Goal: Task Accomplishment & Management: Complete application form

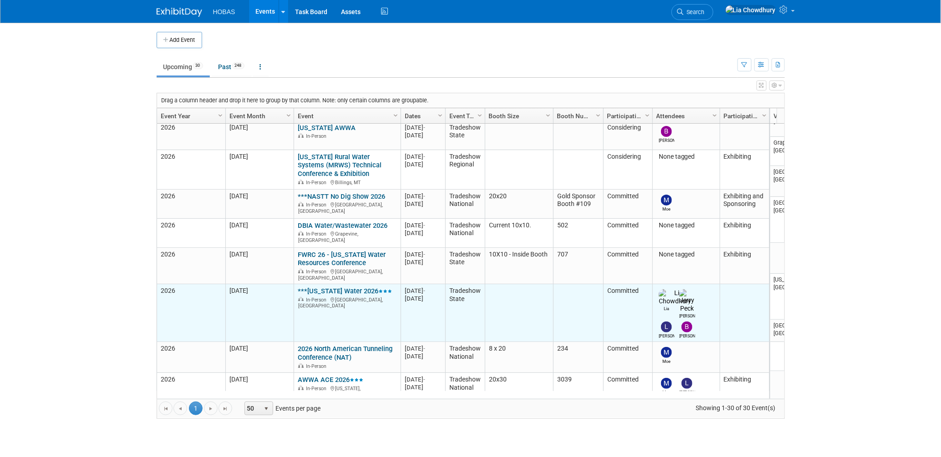
scroll to position [810, 0]
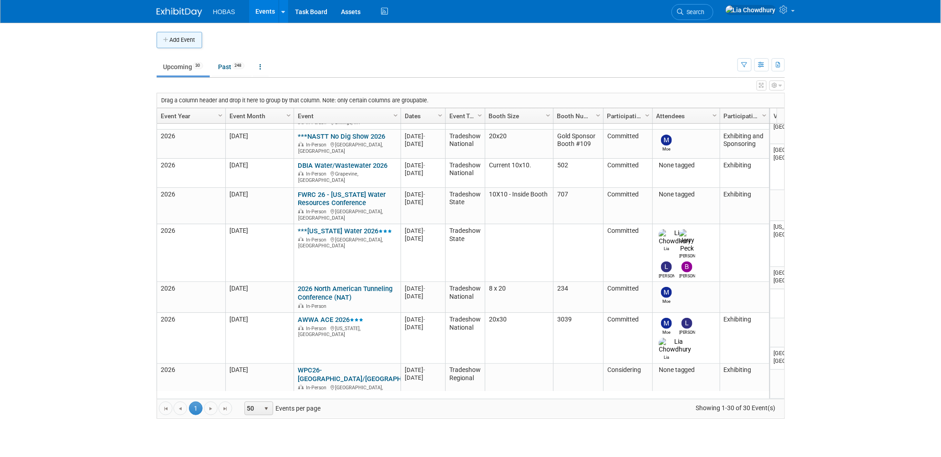
click at [198, 44] on button "Add Event" at bounding box center [180, 40] width 46 height 16
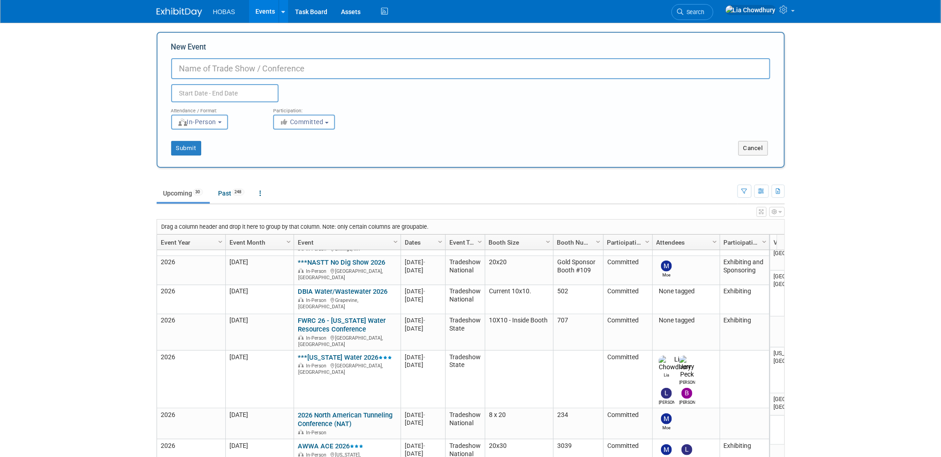
click at [207, 71] on input "New Event" at bounding box center [470, 68] width 599 height 21
paste input "2026 MO-AWWA-MWEA Joint Annual Meeting"
type input "2026 MO-AWWA-MWEA Joint Annual Meeting (MO-JAM)"
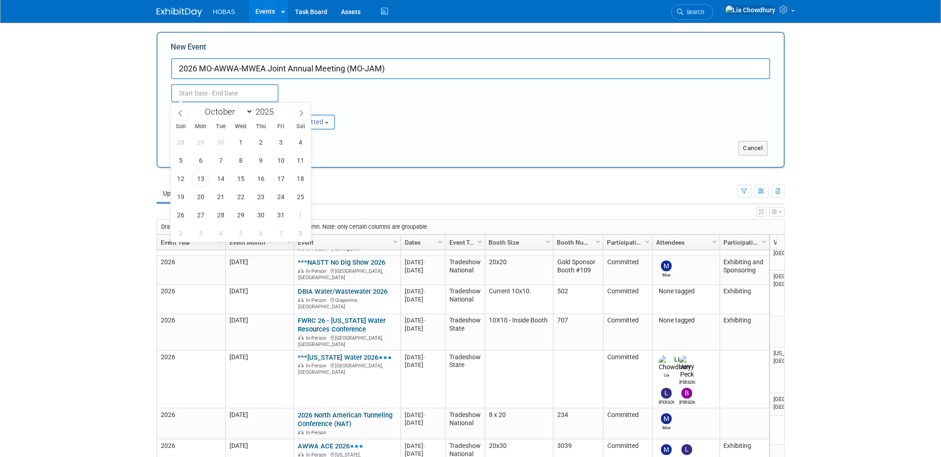
click at [229, 94] on input "text" at bounding box center [224, 93] width 107 height 18
click at [271, 110] on input "2025" at bounding box center [266, 112] width 27 height 10
click at [278, 109] on span at bounding box center [277, 109] width 6 height 5
type input "2026"
click at [182, 112] on icon at bounding box center [180, 113] width 6 height 6
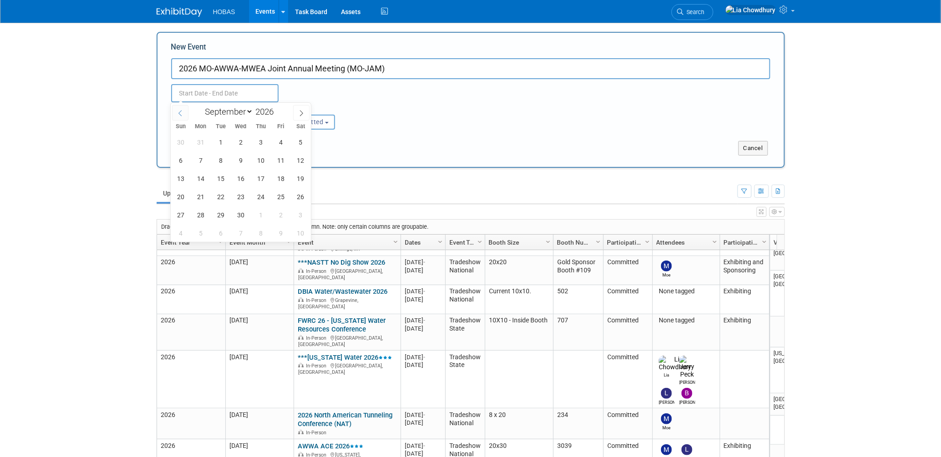
click at [182, 112] on icon at bounding box center [180, 113] width 6 height 6
click at [182, 113] on icon at bounding box center [180, 113] width 6 height 6
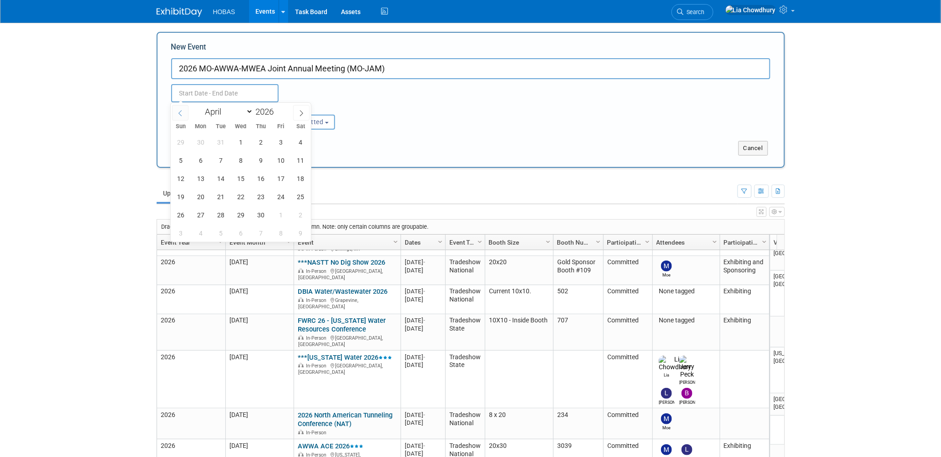
click at [182, 113] on icon at bounding box center [180, 113] width 6 height 6
select select "2"
click at [182, 193] on span "22" at bounding box center [181, 197] width 18 height 18
click at [244, 198] on span "25" at bounding box center [241, 197] width 18 height 18
type input "Mar 22, 2026 to Mar 25, 2026"
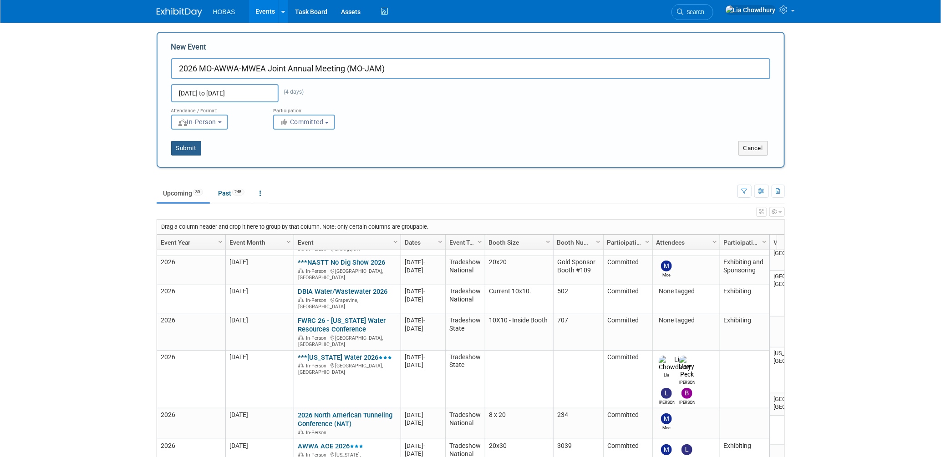
click at [192, 151] on button "Submit" at bounding box center [186, 148] width 30 height 15
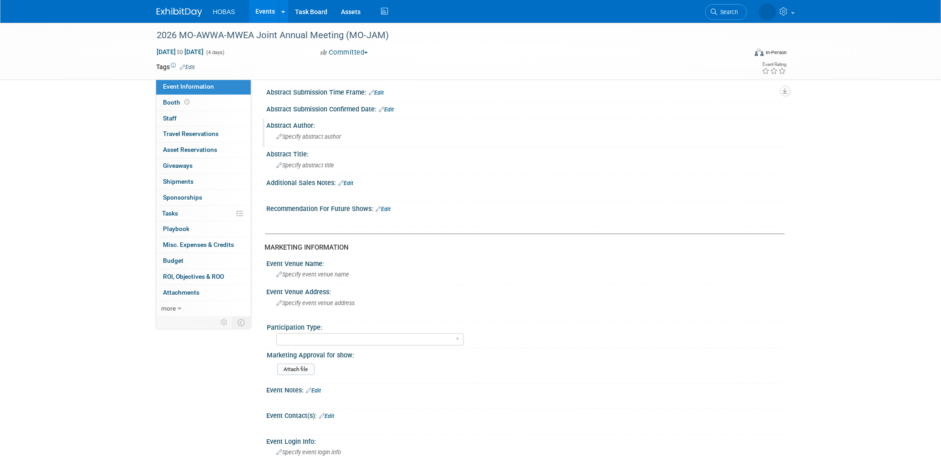
scroll to position [202, 0]
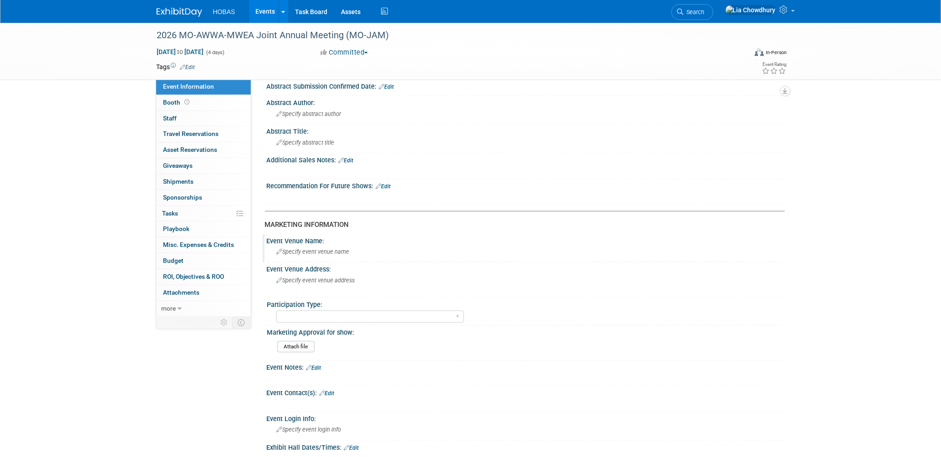
click at [304, 249] on span "Specify event venue name" at bounding box center [313, 252] width 73 height 7
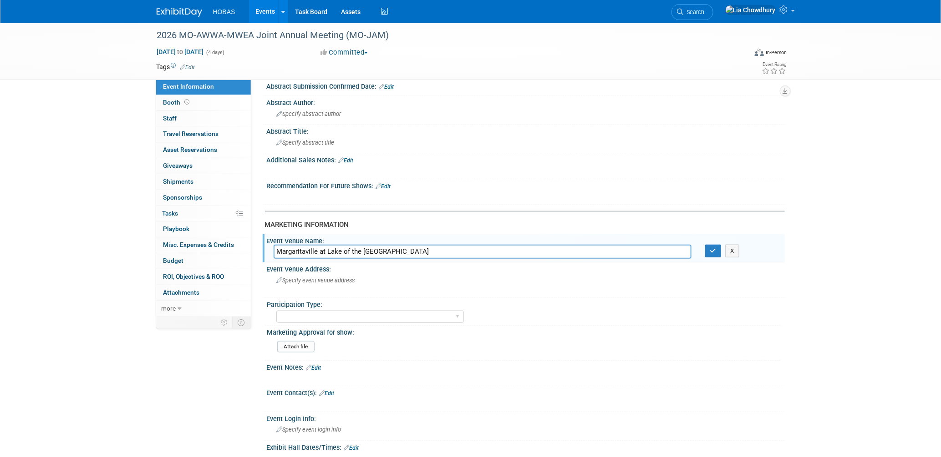
type input "Margaritaville at Lake of the Ozarks"
click at [302, 279] on div "Specify event venue address" at bounding box center [375, 284] width 202 height 21
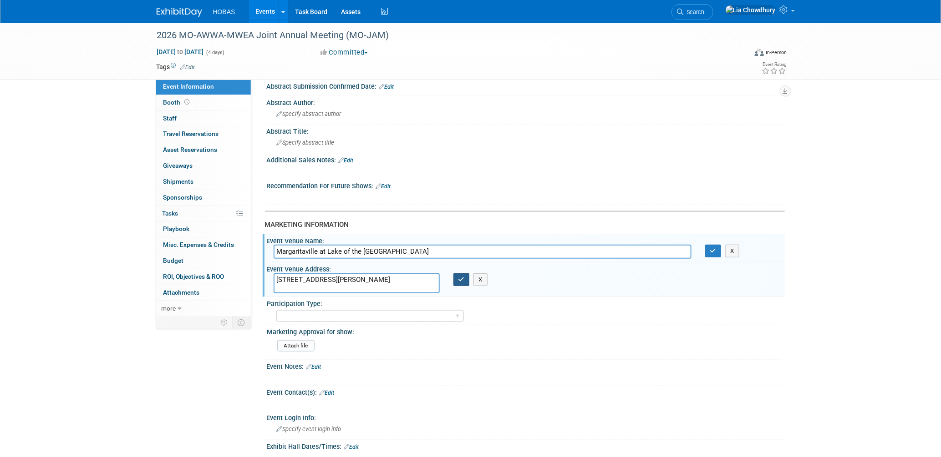
type textarea "494 Tan Tara Drive Osage Beach, MO"
click at [462, 277] on icon "button" at bounding box center [461, 280] width 6 height 6
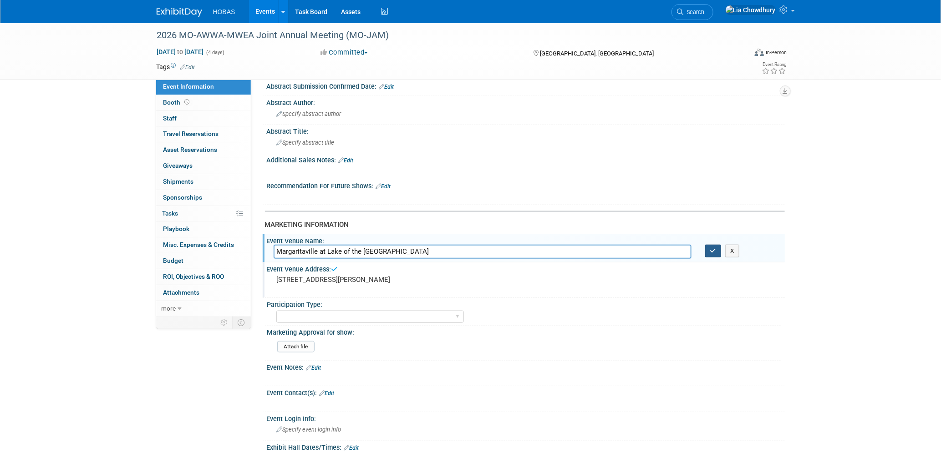
click at [708, 249] on button "button" at bounding box center [713, 251] width 16 height 13
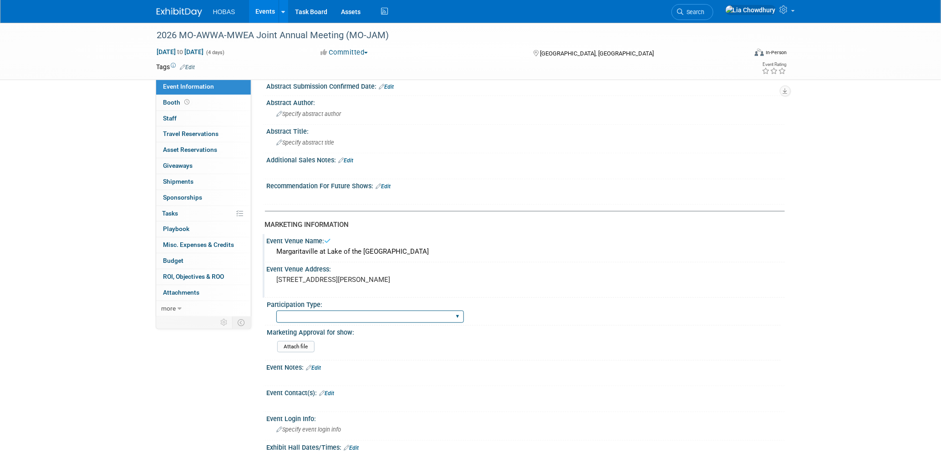
click at [338, 314] on select "Attending only Exhibiting Sponsorship only Exhibiting and Sponsoring Exhibiting…" at bounding box center [370, 317] width 188 height 12
select select "Exhibiting"
click at [276, 311] on select "Attending only Exhibiting Sponsorship only Exhibiting and Sponsoring Exhibiting…" at bounding box center [370, 317] width 188 height 12
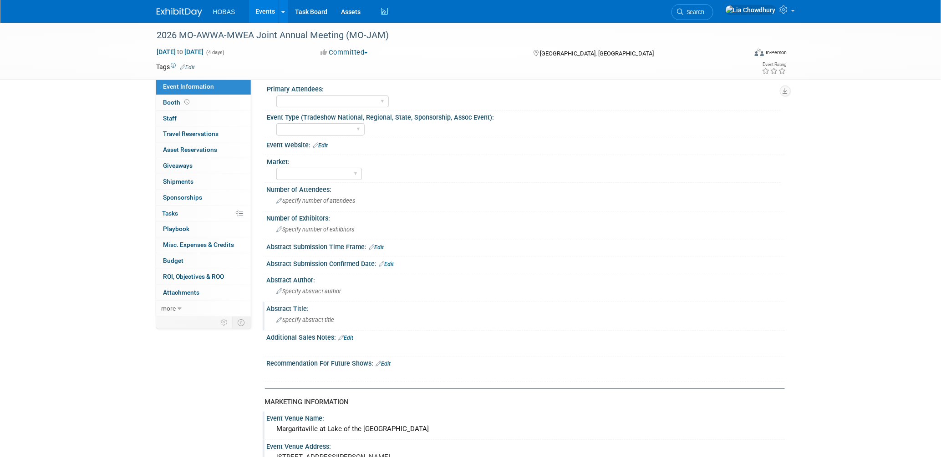
scroll to position [0, 0]
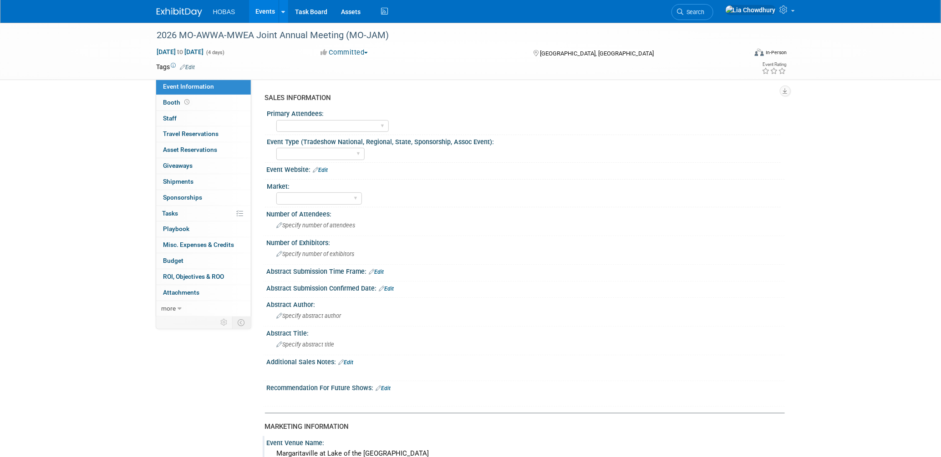
click at [313, 135] on div "Event Type (Tradeshow National, Regional, State, Sponsorship, Assoc Event):" at bounding box center [523, 140] width 513 height 11
click at [313, 128] on select "Owners Engineers Contractors Owners/Engineers Owners, Engineers & Contractors" at bounding box center [332, 126] width 112 height 12
click at [287, 31] on div "2026 MO-AWWA-MWEA Joint Annual Meeting (MO-JAM)" at bounding box center [443, 35] width 579 height 16
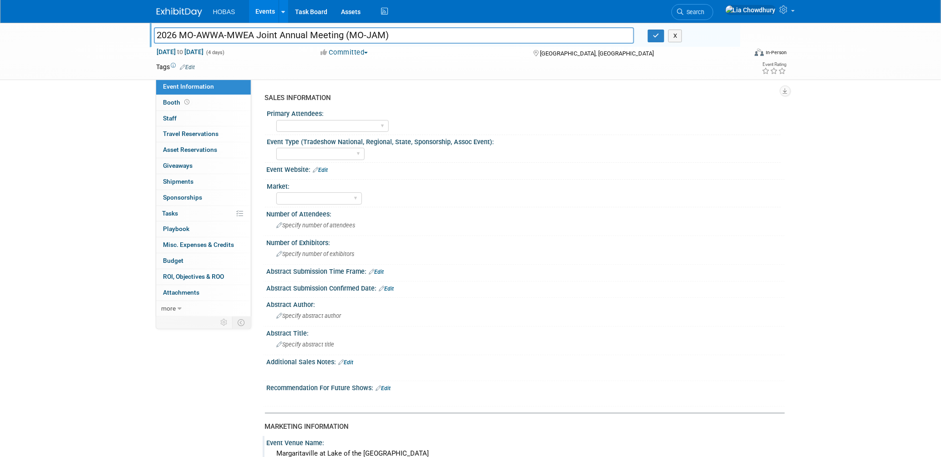
click at [287, 31] on input "2026 MO-AWWA-MWEA Joint Annual Meeting (MO-JAM)" at bounding box center [394, 35] width 481 height 16
click at [200, 31] on input "2026 MO-AWWA-MWEA Joint Annual Meeting (MO-JAM)" at bounding box center [394, 35] width 481 height 16
drag, startPoint x: 180, startPoint y: 33, endPoint x: 306, endPoint y: 5, distance: 129.6
click at [445, 42] on input "2026 MO-AWWA-MWEA Joint Annual Meeting (MO-JAM)" at bounding box center [394, 35] width 481 height 16
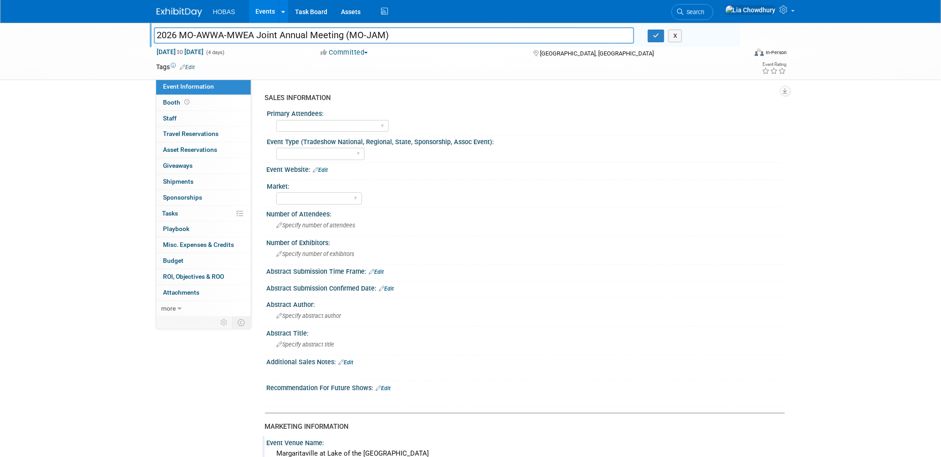
click at [392, 131] on div "Owners Engineers Contractors Owners/Engineers Owners, Engineers & Contractors" at bounding box center [528, 125] width 504 height 15
click at [378, 123] on select "Owners Engineers Contractors Owners/Engineers Owners, Engineers & Contractors" at bounding box center [332, 126] width 112 height 12
click at [330, 125] on select "Owners Engineers Contractors Owners/Engineers Owners, Engineers & Contractors" at bounding box center [332, 126] width 112 height 12
select select "Owners/Engineers"
click at [276, 120] on select "Owners Engineers Contractors Owners/Engineers Owners, Engineers & Contractors" at bounding box center [332, 126] width 112 height 12
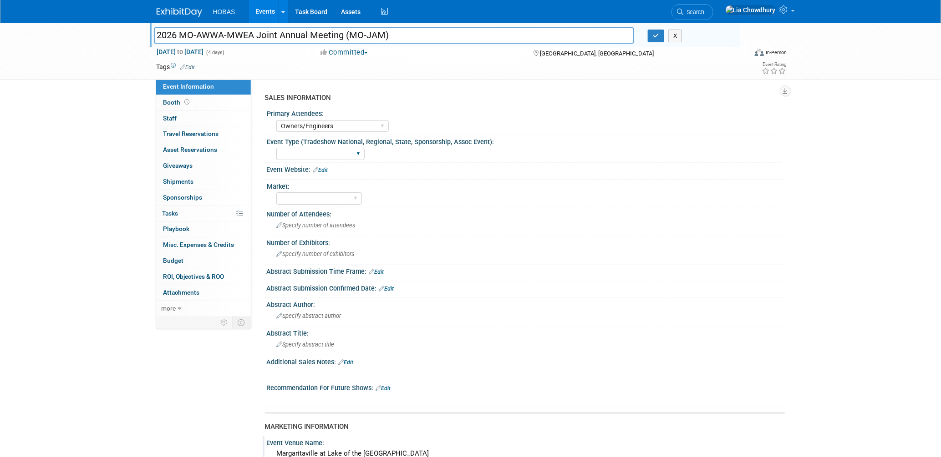
click at [304, 161] on div "Tradeshow International Tradeshow National Tradeshow Regional Tradeshow State A…" at bounding box center [320, 154] width 88 height 17
click at [302, 154] on select "Tradeshow International Tradeshow National Tradeshow Regional Tradeshow State A…" at bounding box center [320, 154] width 88 height 12
select select "Tradeshow Regional"
click at [276, 148] on select "Tradeshow International Tradeshow National Tradeshow Regional Tradeshow State A…" at bounding box center [320, 154] width 88 height 12
click at [318, 199] on select "Wastewater Water Water AND Wastewater Trenchless Hydro Power Irrigation Other" at bounding box center [319, 199] width 86 height 12
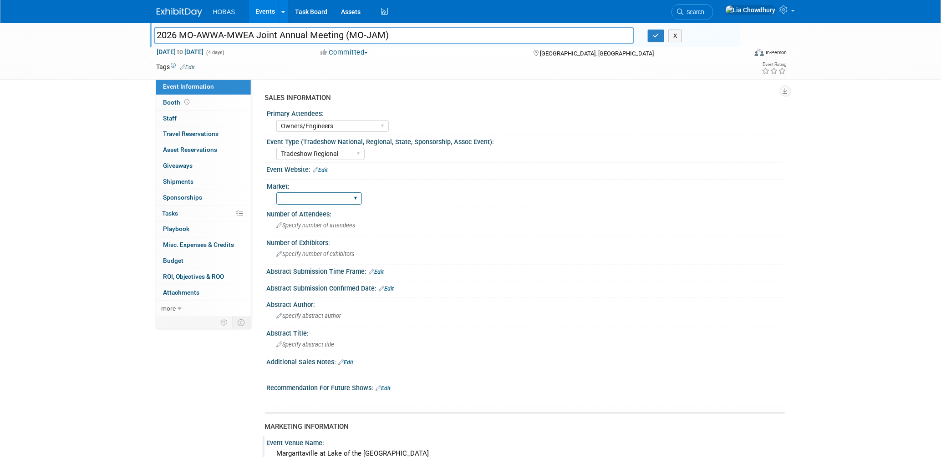
select select "Water AND Wastewater"
click at [276, 193] on select "Wastewater Water Water AND Wastewater Trenchless Hydro Power Irrigation Other" at bounding box center [319, 199] width 86 height 12
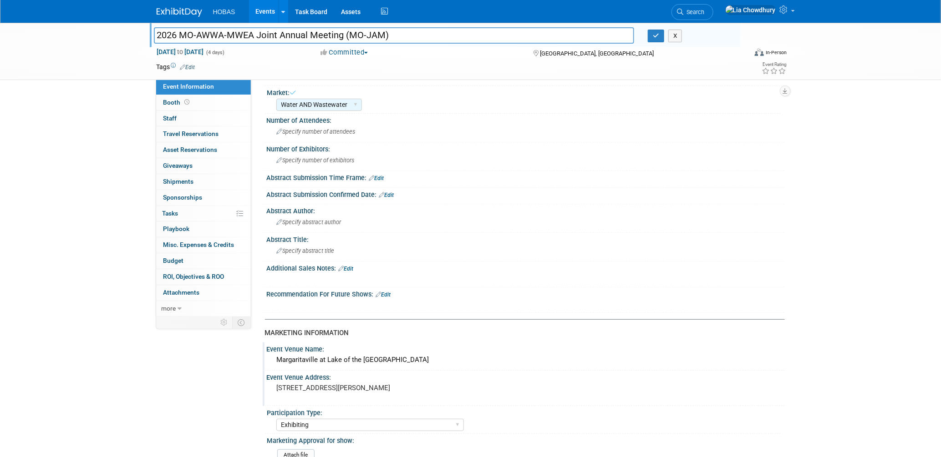
scroll to position [152, 0]
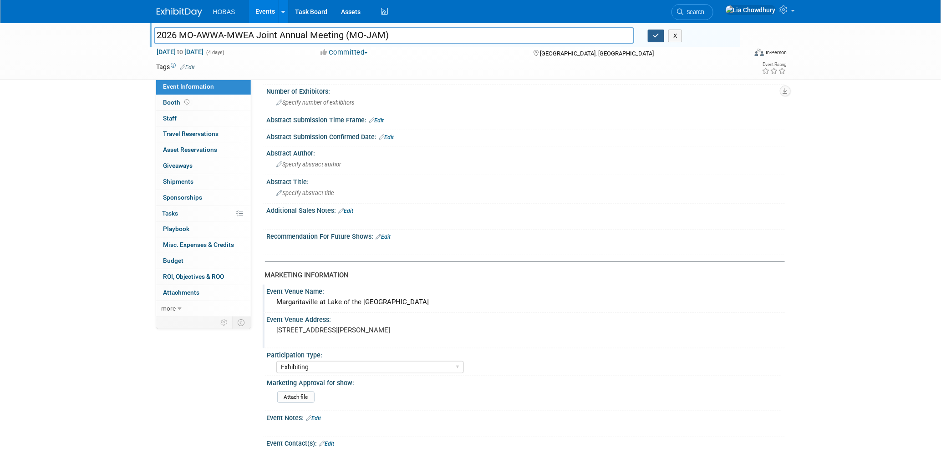
click at [651, 37] on button "button" at bounding box center [656, 36] width 16 height 13
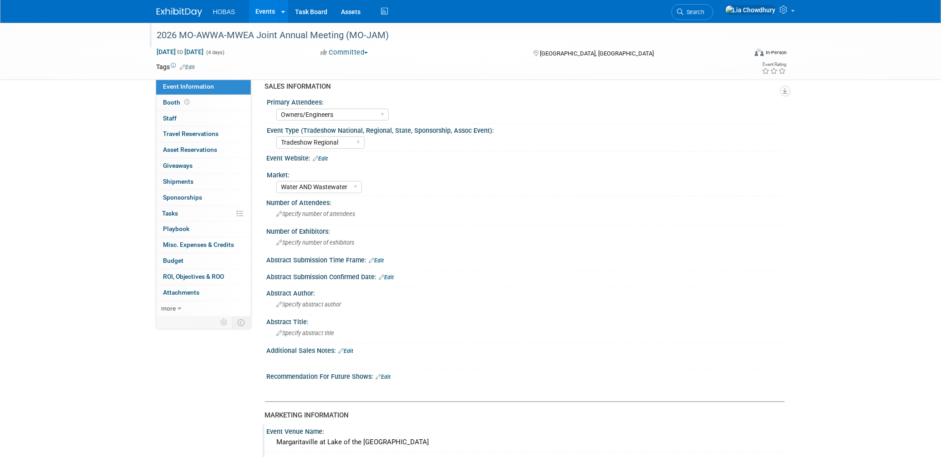
scroll to position [0, 0]
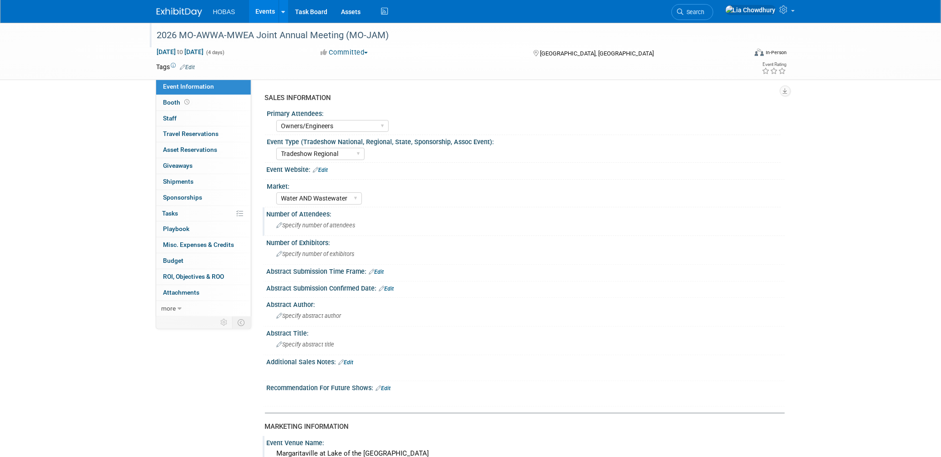
click at [304, 226] on span "Specify number of attendees" at bounding box center [316, 225] width 79 height 7
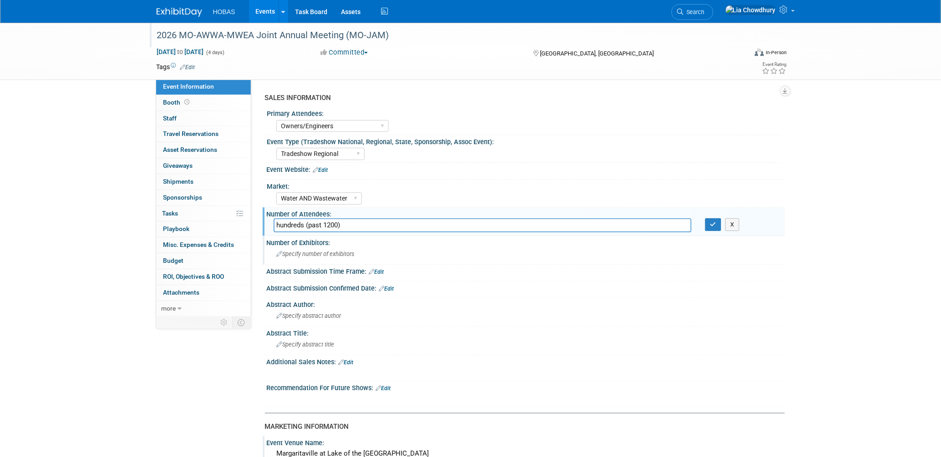
type input "hundreds (past 1200)"
click at [298, 251] on span "Specify number of exhibitors" at bounding box center [316, 254] width 78 height 7
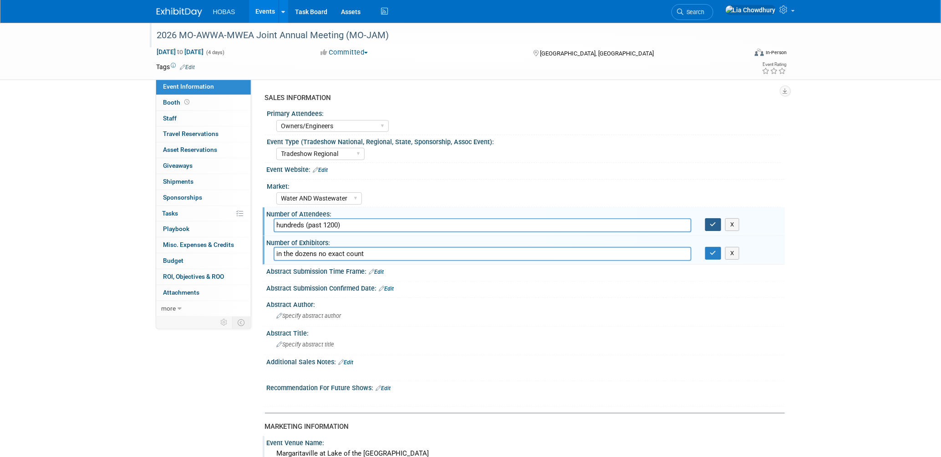
type input "in the dozens no exact count"
click at [707, 227] on button "button" at bounding box center [713, 224] width 16 height 13
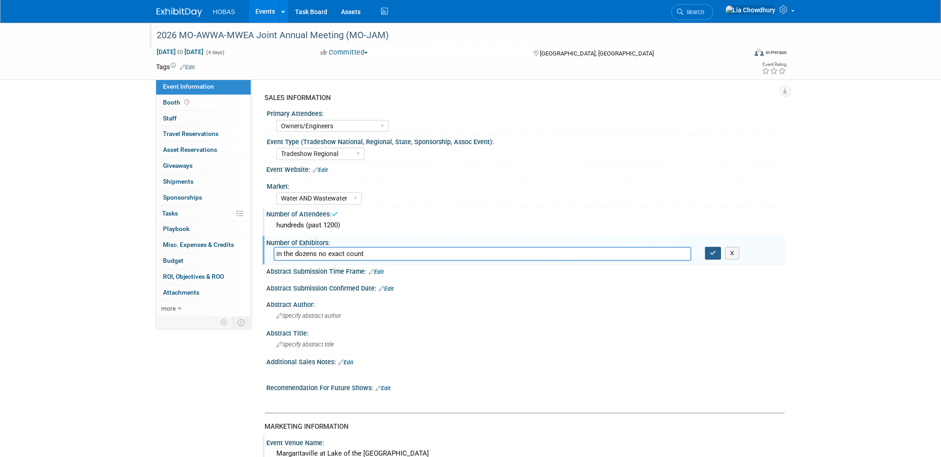
click at [707, 247] on button "button" at bounding box center [713, 253] width 16 height 13
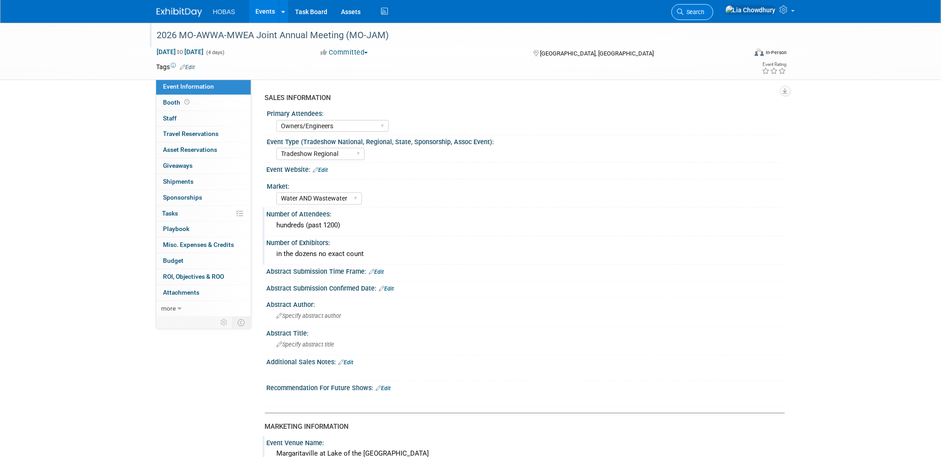
click at [713, 16] on link "Search" at bounding box center [692, 12] width 42 height 16
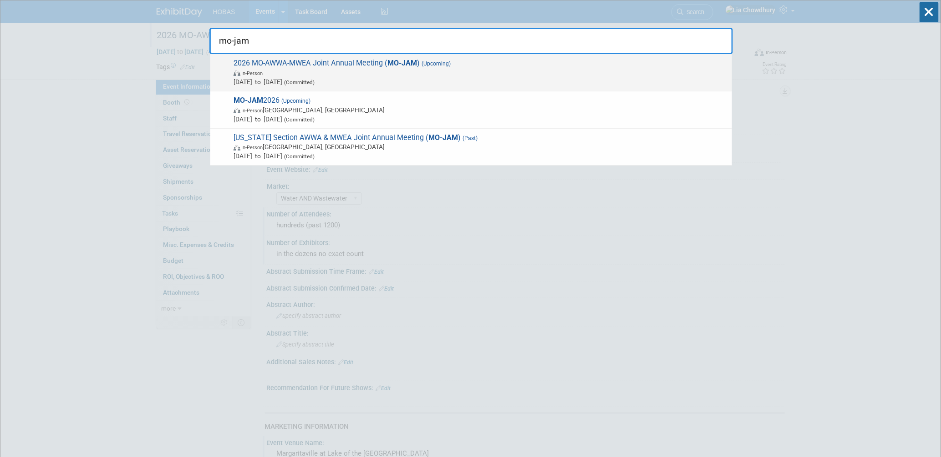
type input "mo-jam"
click at [346, 66] on span "2026 MO-AWWA-MWEA Joint Annual Meeting ( MO-JAM ) (Upcoming) In-Person Mar 22, …" at bounding box center [479, 73] width 497 height 28
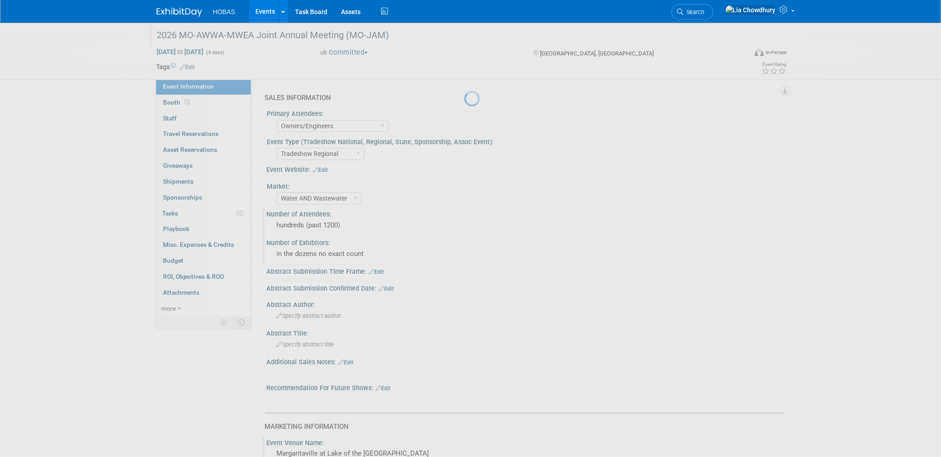
click at [464, 66] on div at bounding box center [470, 228] width 13 height 457
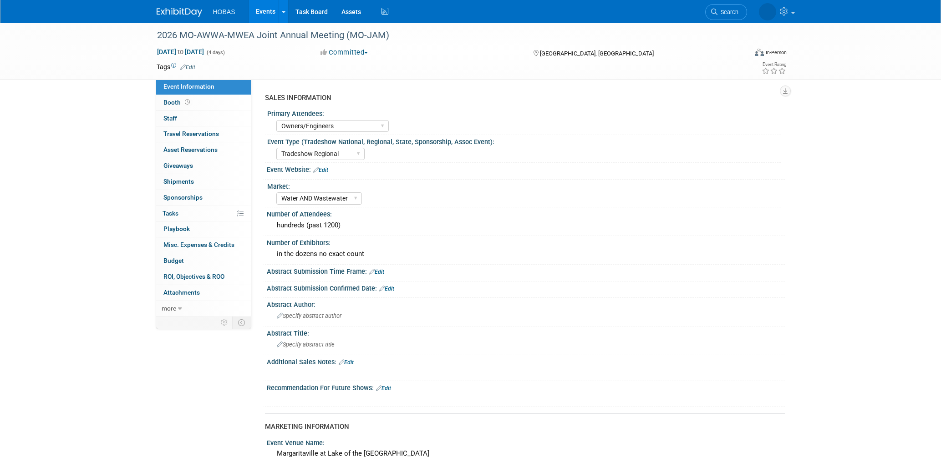
select select "Owners/Engineers"
select select "Tradeshow Regional"
select select "Water AND Wastewater"
select select "Exhibiting"
click at [705, 13] on span "Search" at bounding box center [694, 12] width 21 height 7
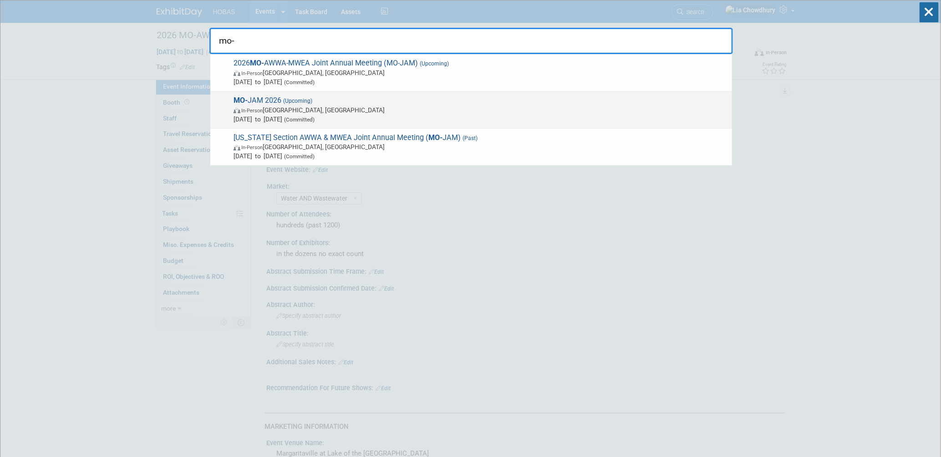
type input "mo-"
click at [296, 98] on span "(Upcoming)" at bounding box center [296, 101] width 31 height 6
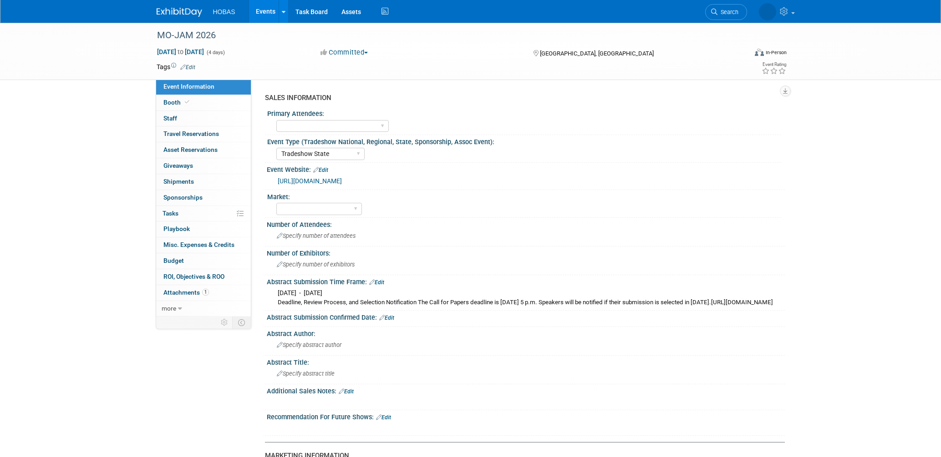
select select "Tradeshow State"
select select "Exhibiting"
click at [320, 119] on div "Owners Engineers Contractors Owners/Engineers Owners, Engineers & Contractors" at bounding box center [332, 126] width 112 height 17
click at [320, 125] on select "Owners Engineers Contractors Owners/Engineers Owners, Engineers & Contractors" at bounding box center [332, 126] width 112 height 12
select select "Owners/Engineers"
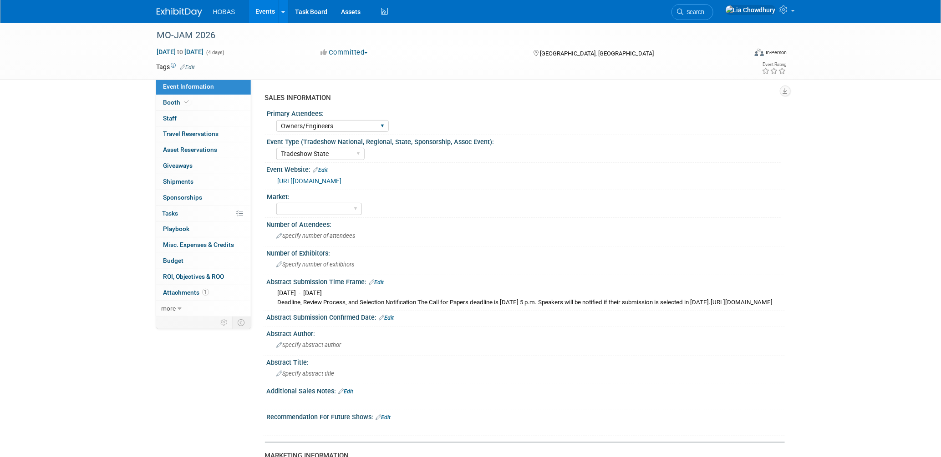
click at [276, 120] on select "Owners Engineers Contractors Owners/Engineers Owners, Engineers & Contractors" at bounding box center [332, 126] width 112 height 12
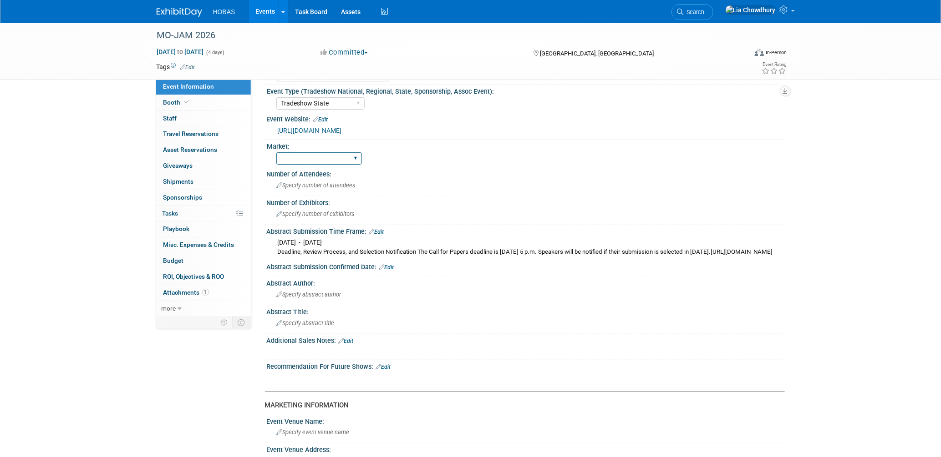
click at [335, 157] on select "Wastewater Water Water AND Wastewater Trenchless Hydro Power Irrigation Other" at bounding box center [319, 158] width 86 height 12
select select "Water AND Wastewater"
click at [276, 152] on select "Wastewater Water Water AND Wastewater Trenchless Hydro Power Irrigation Other" at bounding box center [319, 158] width 86 height 12
click at [327, 184] on span "Specify number of attendees" at bounding box center [316, 185] width 79 height 7
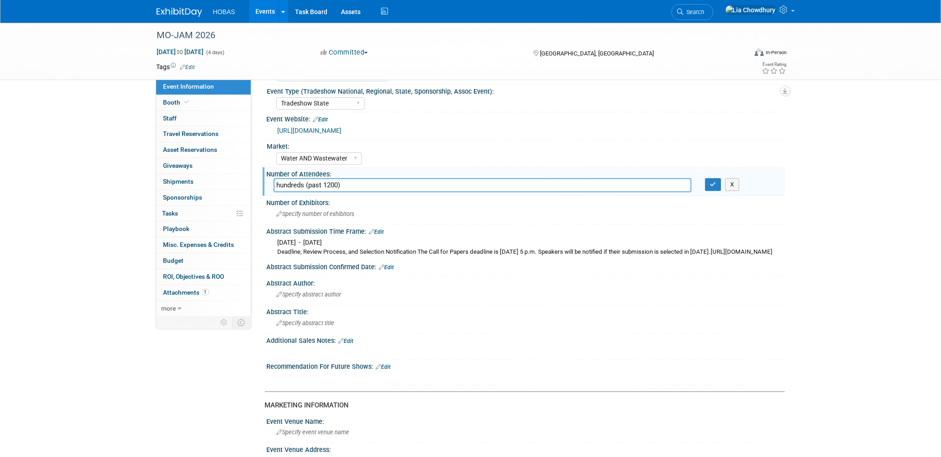
type input "hundreds (past 1200)"
click at [324, 214] on span "Specify number of exhibitors" at bounding box center [316, 214] width 78 height 7
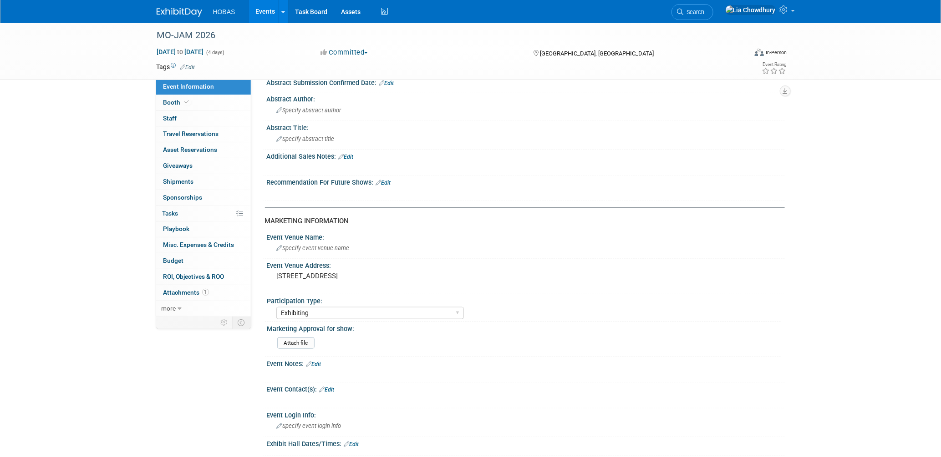
scroll to position [253, 0]
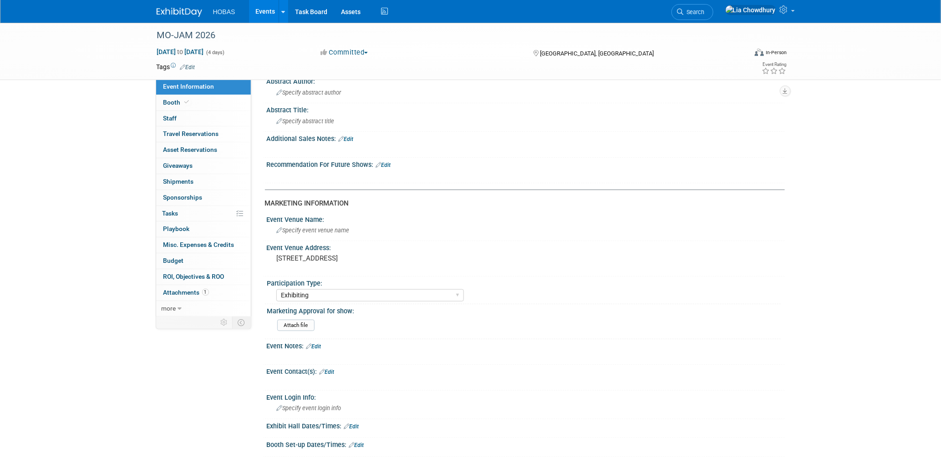
type input "in the dozens no exact count"
click at [299, 234] on span "Specify event venue name" at bounding box center [313, 230] width 73 height 7
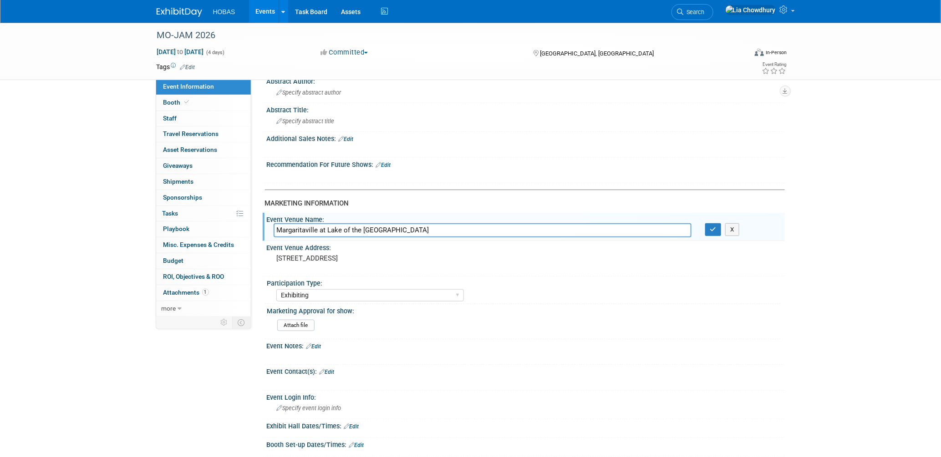
type input "Margaritaville at Lake of the Ozarks"
click at [316, 259] on pre "[STREET_ADDRESS]" at bounding box center [375, 258] width 196 height 8
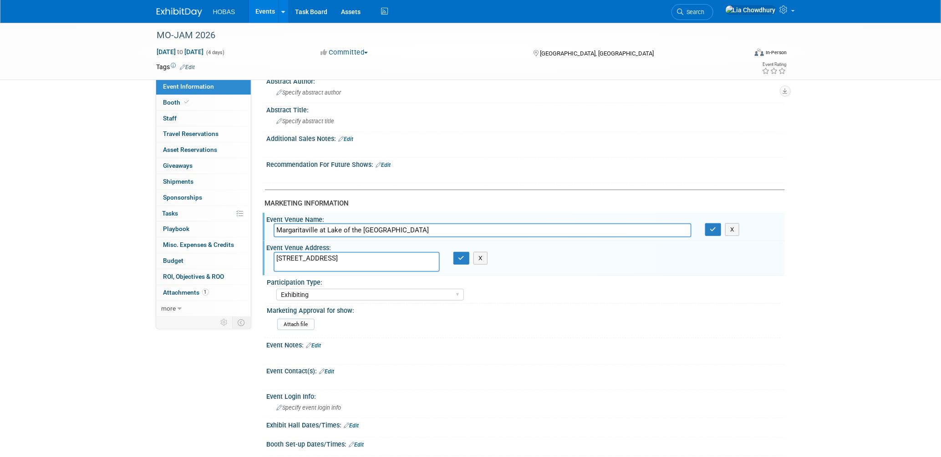
click at [309, 262] on textarea "[STREET_ADDRESS]" at bounding box center [357, 262] width 166 height 20
type textarea "[STREET_ADDRESS][PERSON_NAME]"
click at [462, 259] on icon "button" at bounding box center [461, 258] width 6 height 6
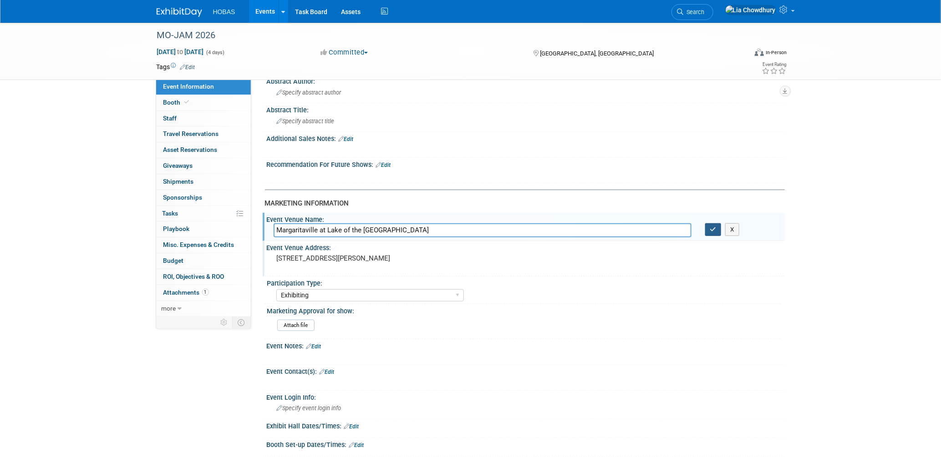
click at [711, 232] on icon "button" at bounding box center [713, 230] width 6 height 6
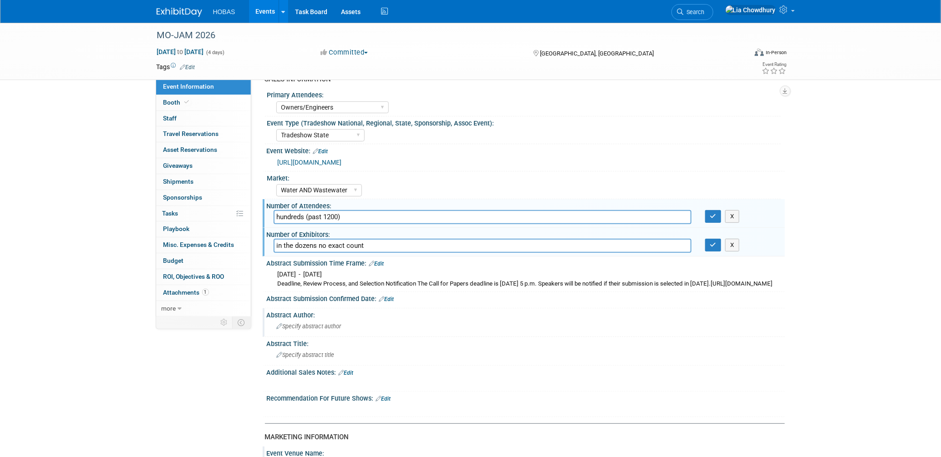
scroll to position [0, 0]
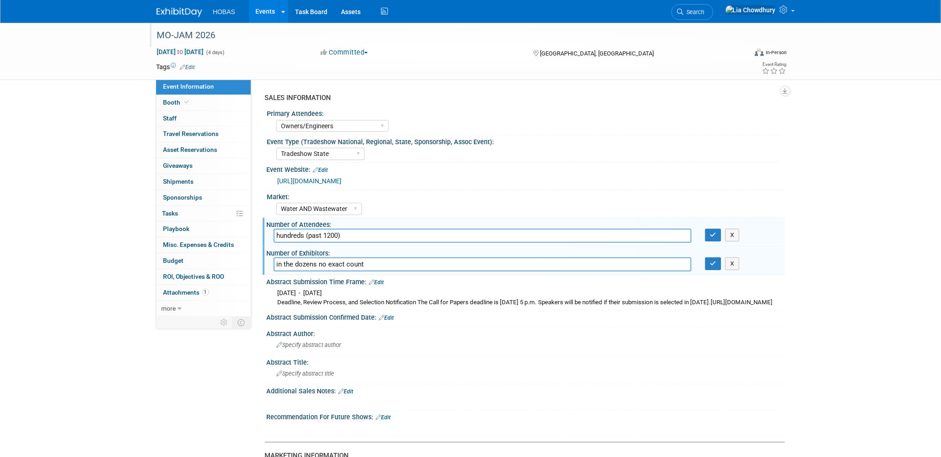
click at [193, 36] on div "MO-JAM 2026" at bounding box center [443, 35] width 579 height 16
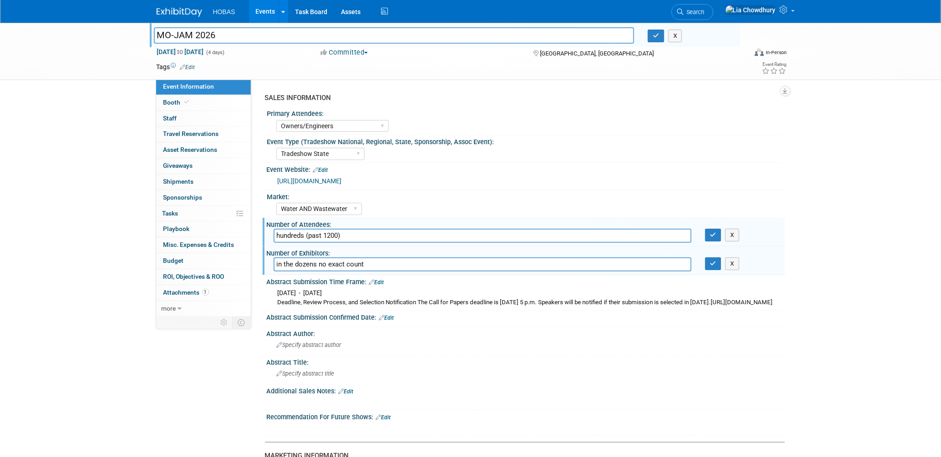
click at [193, 36] on input "MO-JAM 2026" at bounding box center [394, 35] width 481 height 16
type input "2026 MO-AWWA-MWEA Joint Annual Meeting (MO-JAM)"
click at [655, 37] on icon "button" at bounding box center [656, 36] width 6 height 6
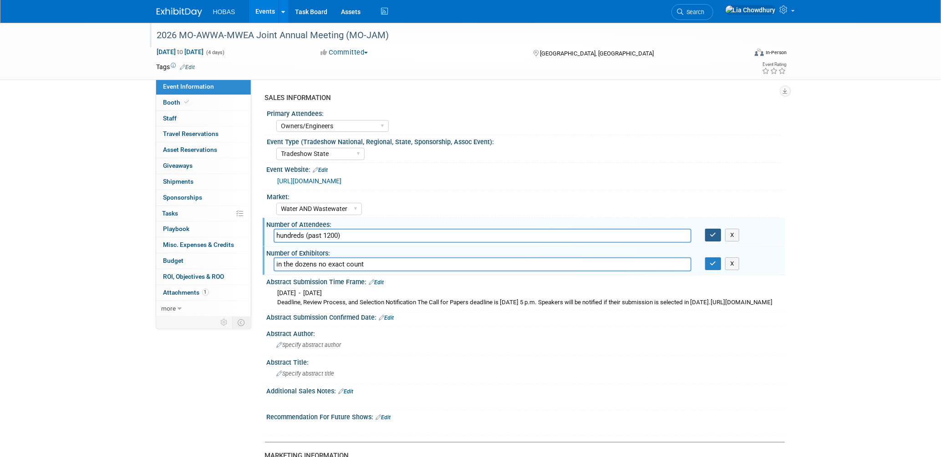
click at [712, 236] on icon "button" at bounding box center [713, 235] width 6 height 6
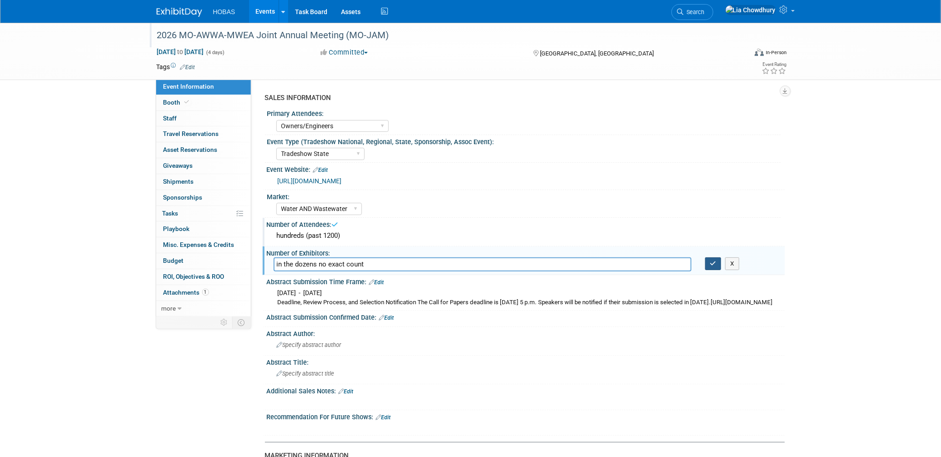
click at [712, 264] on icon "button" at bounding box center [713, 264] width 6 height 6
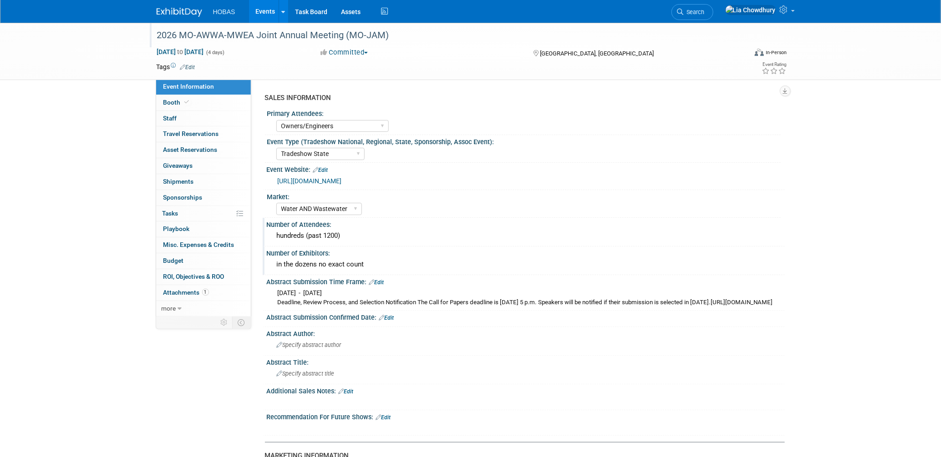
click at [365, 34] on div "2026 MO-AWWA-MWEA Joint Annual Meeting (MO-JAM)" at bounding box center [443, 35] width 579 height 16
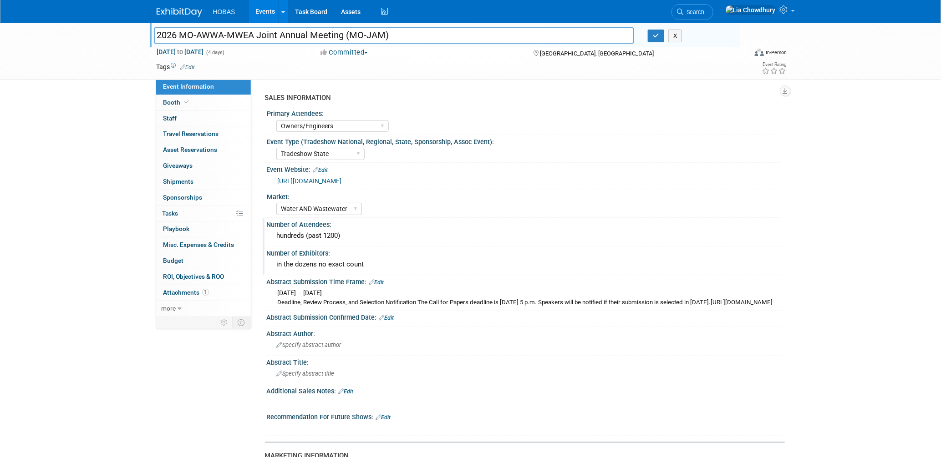
drag, startPoint x: 344, startPoint y: 33, endPoint x: 425, endPoint y: 33, distance: 81.5
click at [425, 33] on input "2026 MO-AWWA-MWEA Joint Annual Meeting (MO-JAM)" at bounding box center [394, 35] width 481 height 16
drag, startPoint x: 399, startPoint y: 35, endPoint x: 343, endPoint y: 36, distance: 56.0
click at [343, 36] on input "2026 MO-AWWA-MWEA Joint Annual Meeting (MO-JAM)" at bounding box center [394, 35] width 481 height 16
click at [180, 33] on input "2026 MO-AWWA-MWEA Joint Annual Meeting" at bounding box center [394, 35] width 481 height 16
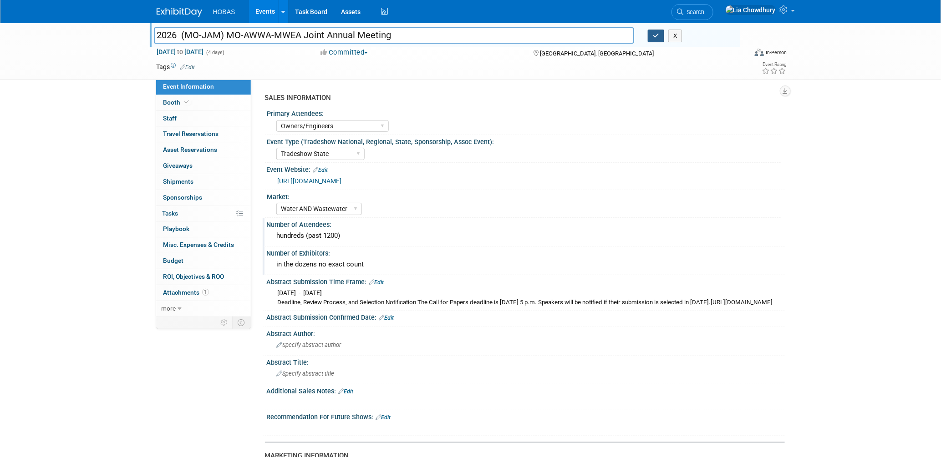
type input "2026 (MO-JAM) MO-AWWA-MWEA Joint Annual Meeting"
click at [653, 33] on icon "button" at bounding box center [656, 36] width 6 height 6
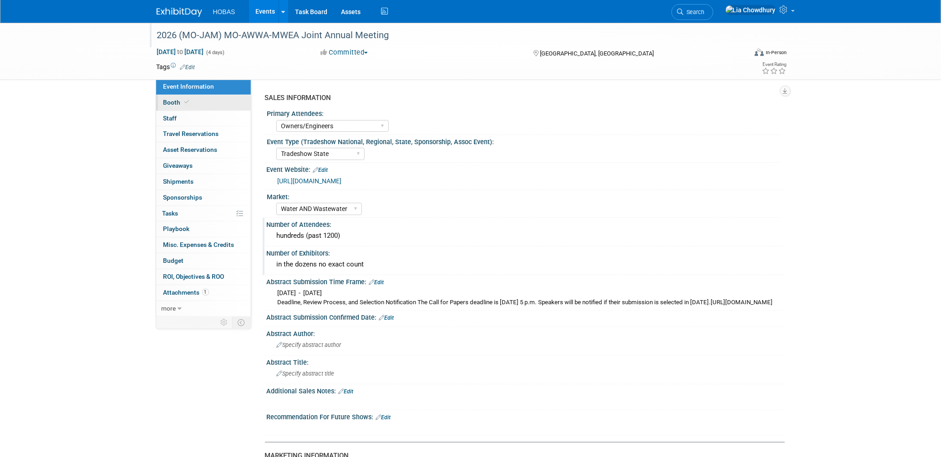
click at [173, 103] on span "Booth" at bounding box center [177, 102] width 28 height 7
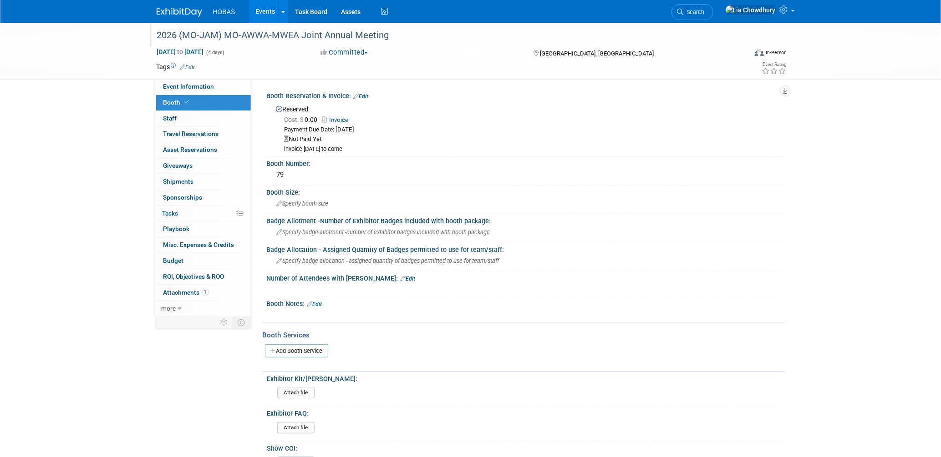
click at [632, 54] on div "[GEOGRAPHIC_DATA], [GEOGRAPHIC_DATA]" at bounding box center [605, 52] width 147 height 11
click at [263, 13] on link "Events" at bounding box center [265, 11] width 33 height 23
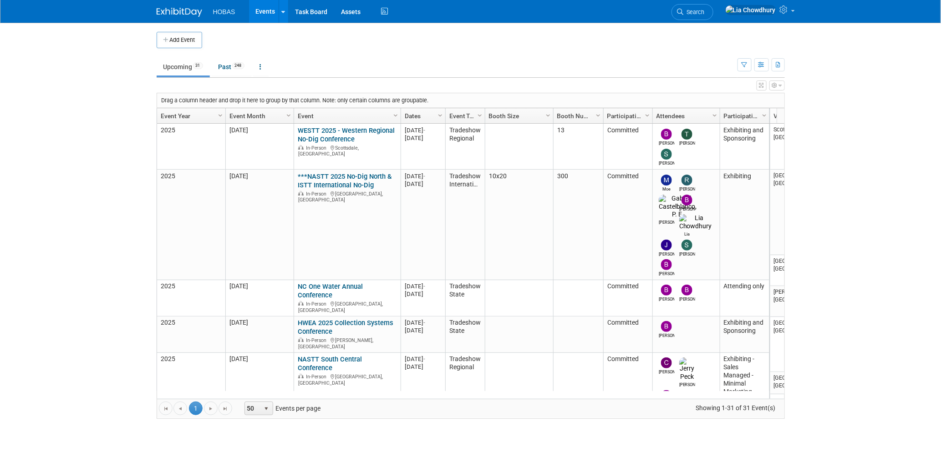
click at [713, 15] on link "Search" at bounding box center [692, 12] width 42 height 16
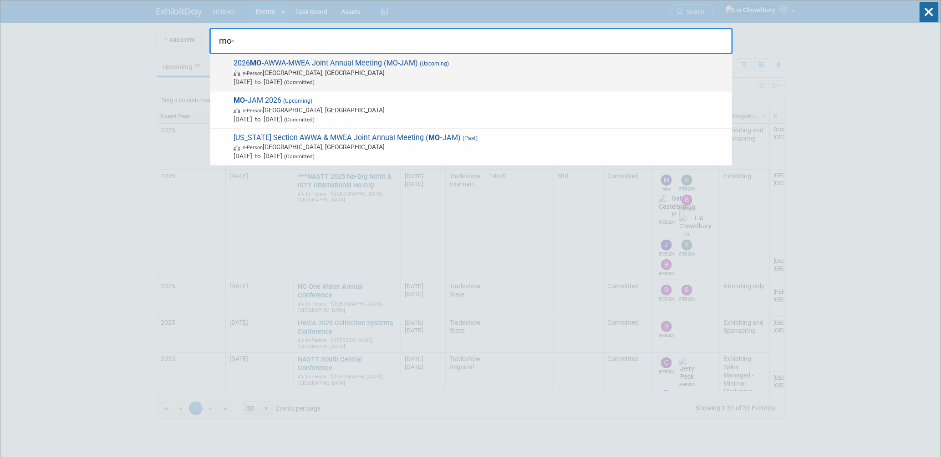
type input "mo-"
click at [362, 60] on span "2026 MO- AWWA-MWEA Joint Annual Meeting (MO-JAM) (Upcoming) In-Person [GEOGRAPH…" at bounding box center [479, 73] width 497 height 28
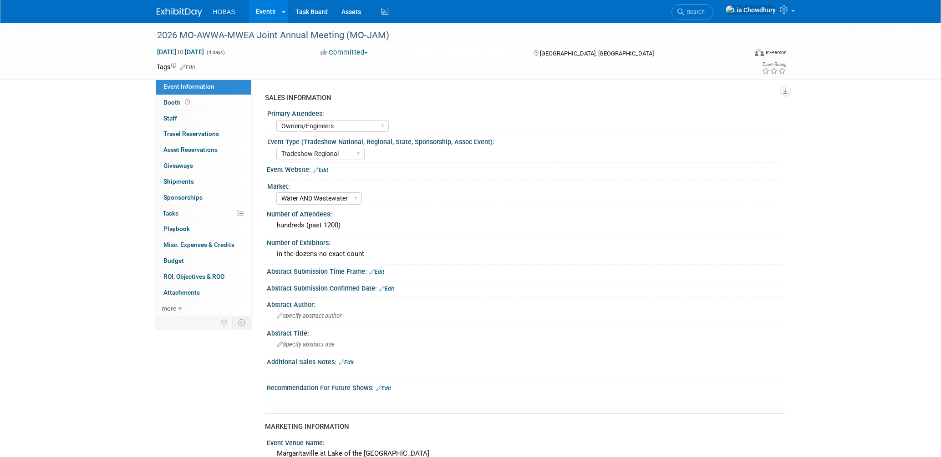
select select "Owners/Engineers"
select select "Tradeshow Regional"
select select "Water AND Wastewater"
select select "Exhibiting"
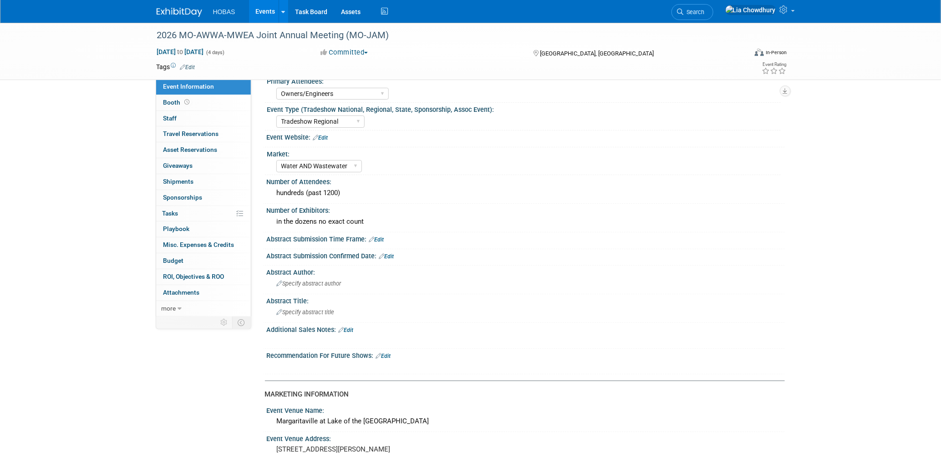
scroll to position [51, 0]
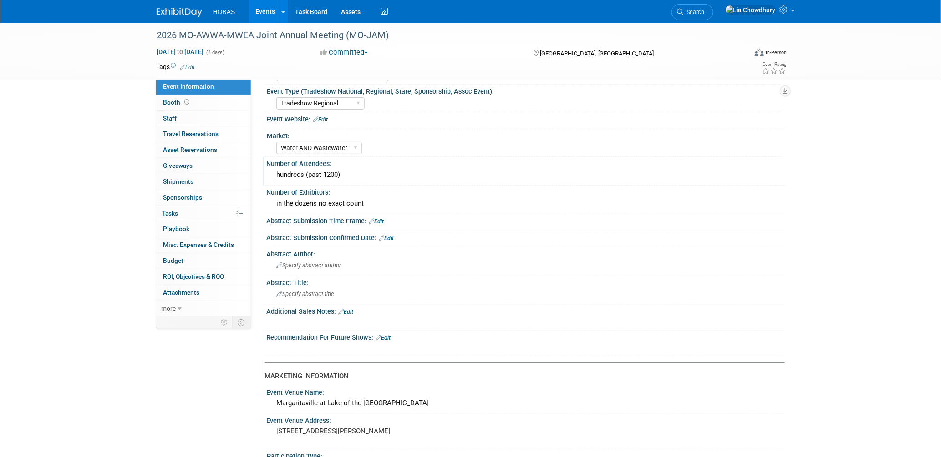
click at [319, 174] on div "hundreds (past 1200)" at bounding box center [526, 175] width 504 height 14
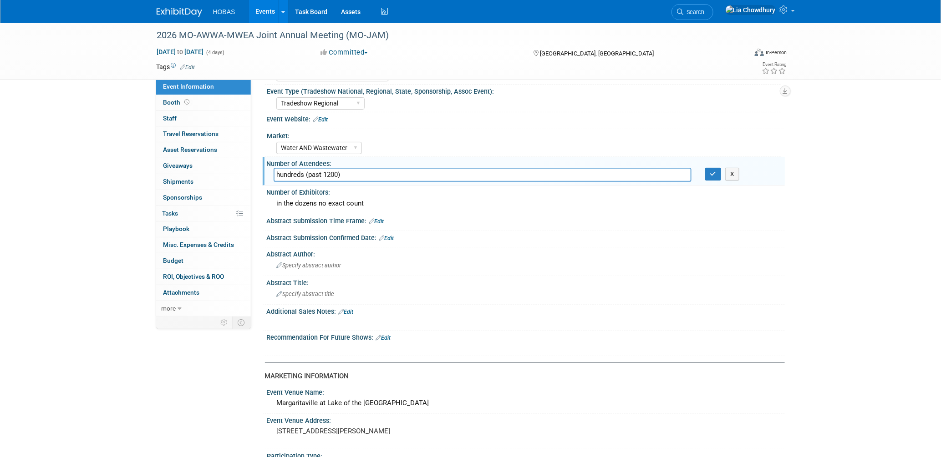
click at [319, 174] on input "hundreds (past 1200)" at bounding box center [483, 175] width 418 height 14
click at [328, 198] on div "in the dozens no exact count" at bounding box center [526, 204] width 504 height 14
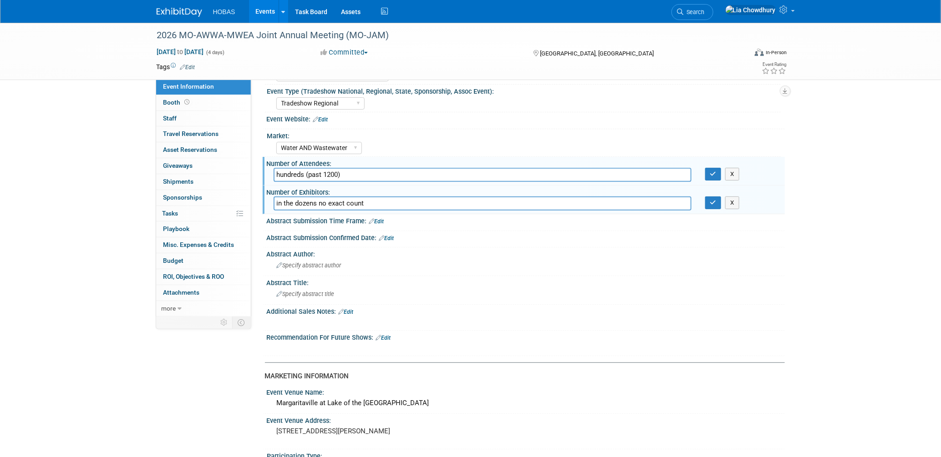
click at [328, 198] on input "in the dozens no exact count" at bounding box center [483, 204] width 418 height 14
click at [382, 207] on input "in the dozens no exact count" at bounding box center [483, 204] width 418 height 14
click at [382, 206] on input "in the dozens no exact count" at bounding box center [483, 204] width 418 height 14
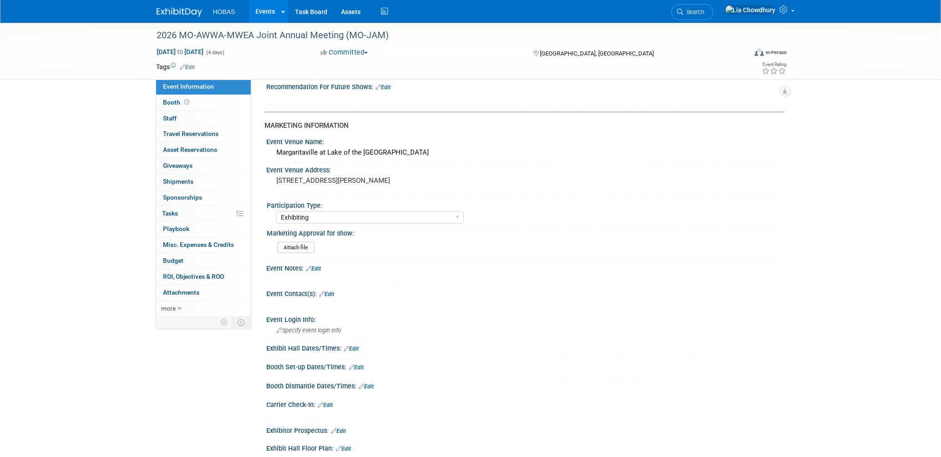
scroll to position [303, 0]
click at [321, 146] on div "Margaritaville at Lake of the Ozarks" at bounding box center [526, 151] width 504 height 14
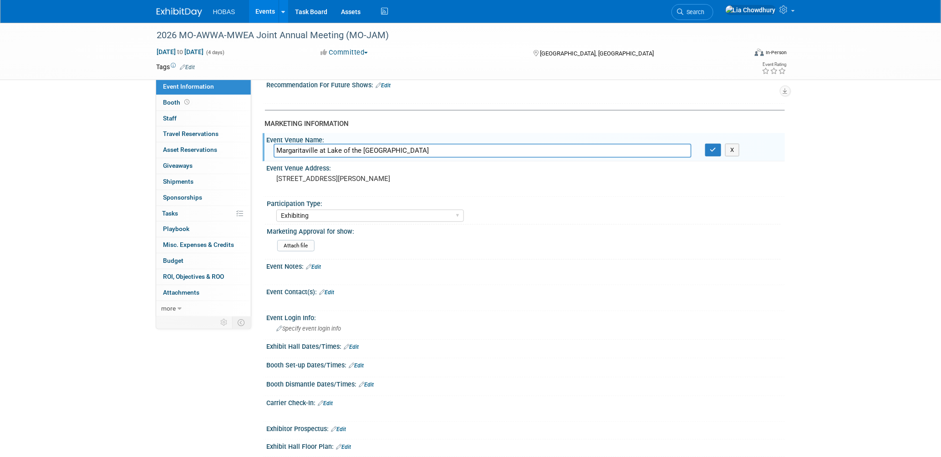
click at [321, 146] on input "Margaritaville at Lake of the Ozarks" at bounding box center [483, 151] width 418 height 14
drag, startPoint x: 335, startPoint y: 182, endPoint x: 926, endPoint y: 248, distance: 594.9
click at [267, 173] on div "494 Tan Tara Drive Osage Beach, MO" at bounding box center [375, 184] width 216 height 22
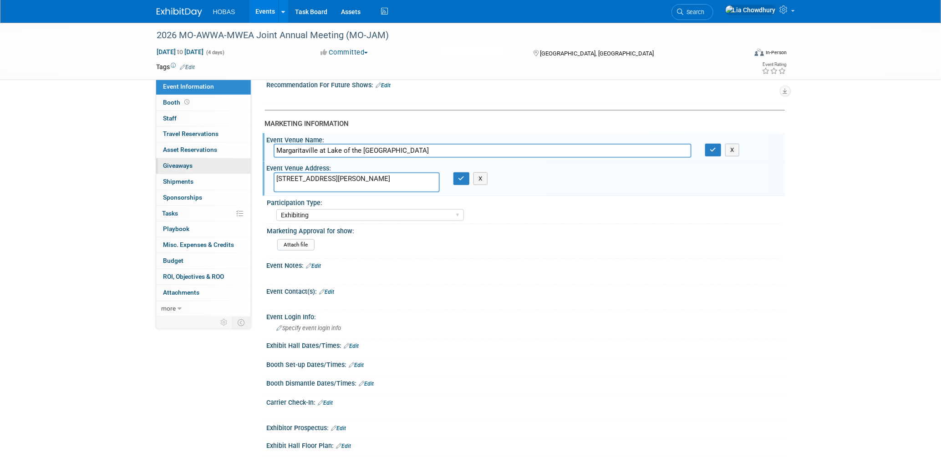
drag, startPoint x: 358, startPoint y: 181, endPoint x: 247, endPoint y: 166, distance: 112.1
click at [247, 166] on div "Event Information Event Info Booth Booth 0 Staff 0 Staff 0 Travel Reservations …" at bounding box center [471, 110] width 642 height 780
click at [249, 32] on div "2026 MO-AWWA-MWEA Joint Annual Meeting (MO-JAM)" at bounding box center [443, 35] width 579 height 16
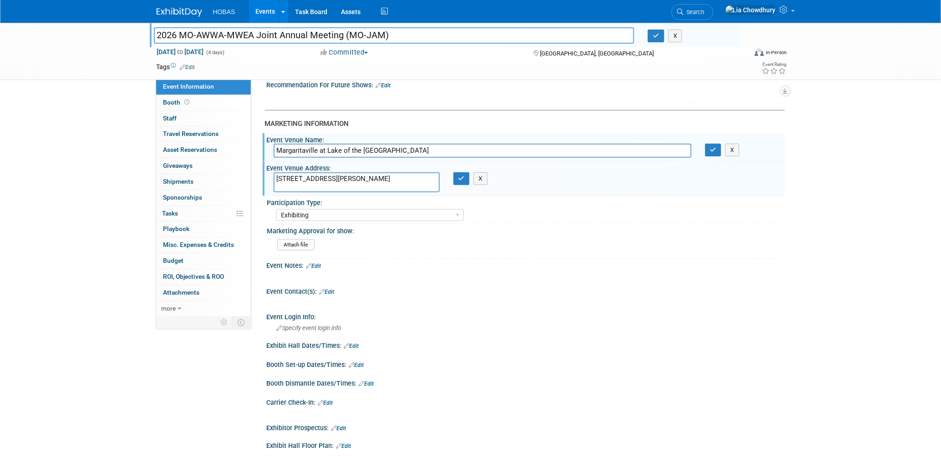
click at [249, 32] on input "2026 MO-AWWA-MWEA Joint Annual Meeting (MO-JAM)" at bounding box center [394, 35] width 481 height 16
click at [173, 312] on span "more" at bounding box center [169, 308] width 15 height 7
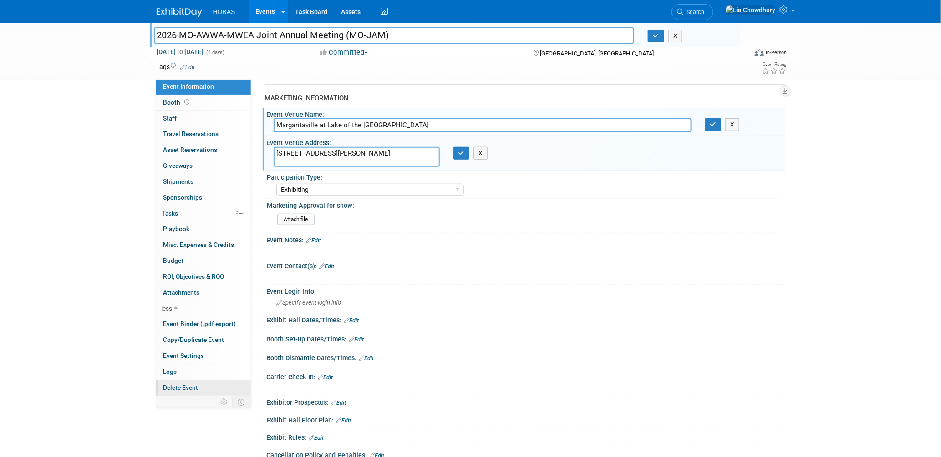
scroll to position [354, 0]
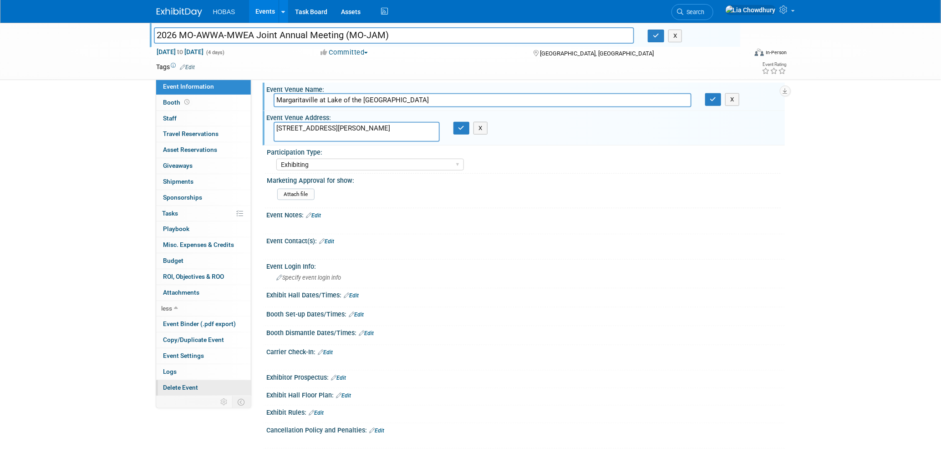
click at [186, 390] on span "Delete Event" at bounding box center [180, 387] width 35 height 7
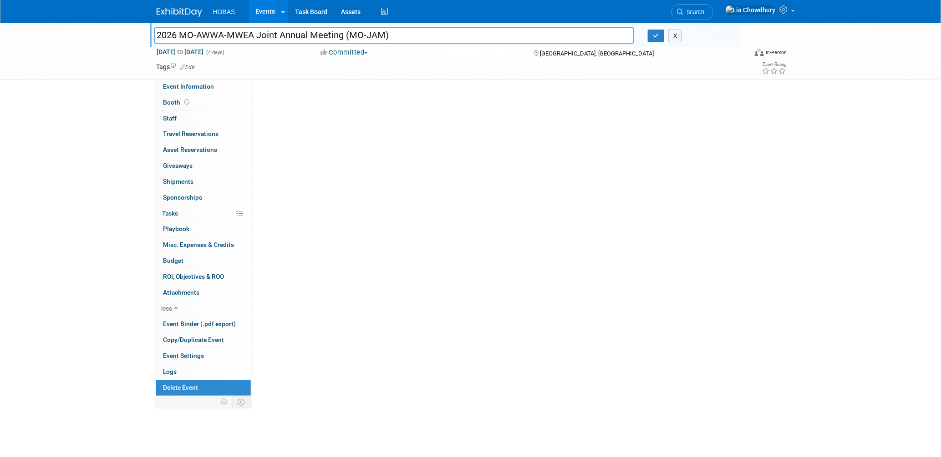
scroll to position [0, 0]
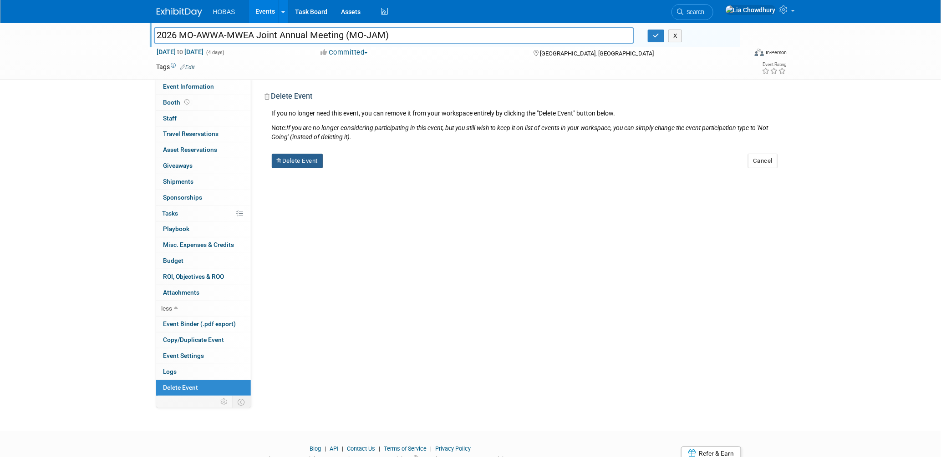
click at [304, 162] on button "Delete Event" at bounding box center [297, 161] width 51 height 15
click at [615, 205] on div "SALES INFORMATION Primary Attendees: Owners Engineers Contractors Owners/Engine…" at bounding box center [517, 238] width 533 height 318
click at [680, 40] on button "X" at bounding box center [675, 36] width 14 height 13
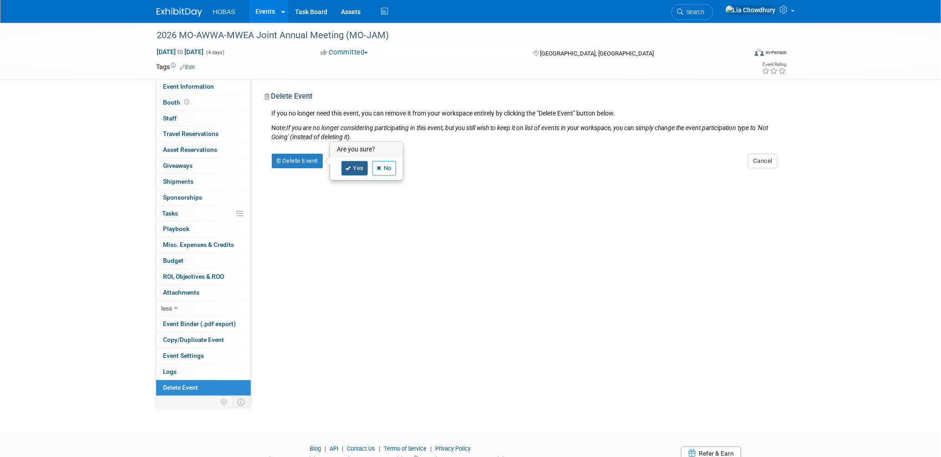
click at [360, 168] on link "Yes" at bounding box center [354, 168] width 26 height 15
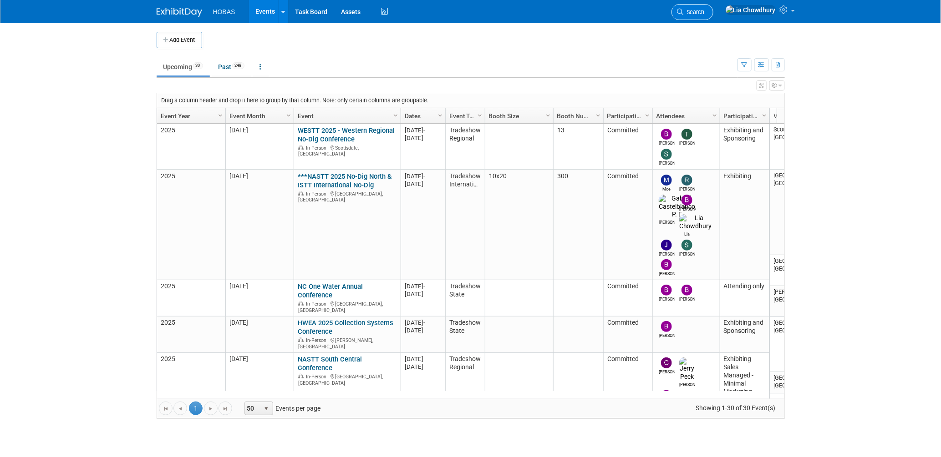
click at [705, 14] on span "Search" at bounding box center [694, 12] width 21 height 7
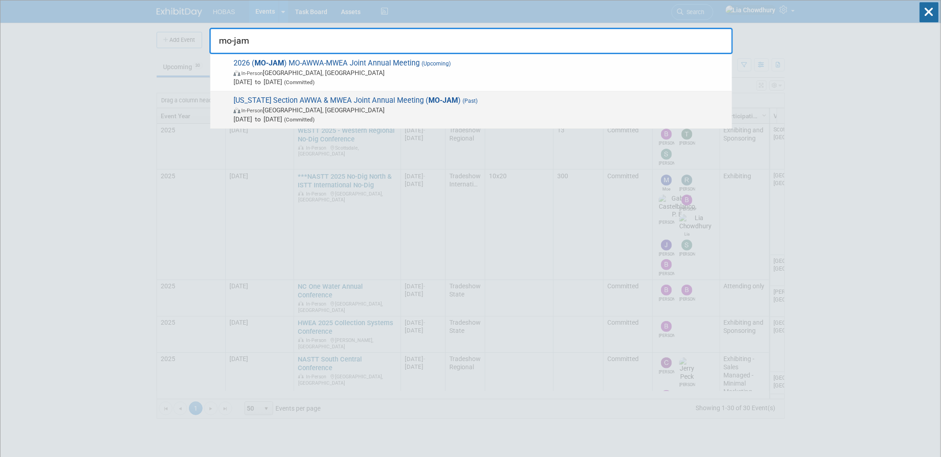
type input "mo-jam"
click at [284, 101] on span "[US_STATE] Section AWWA & MWEA Joint Annual Meeting ( MO-JAM ) (Past) In-Person…" at bounding box center [479, 110] width 497 height 28
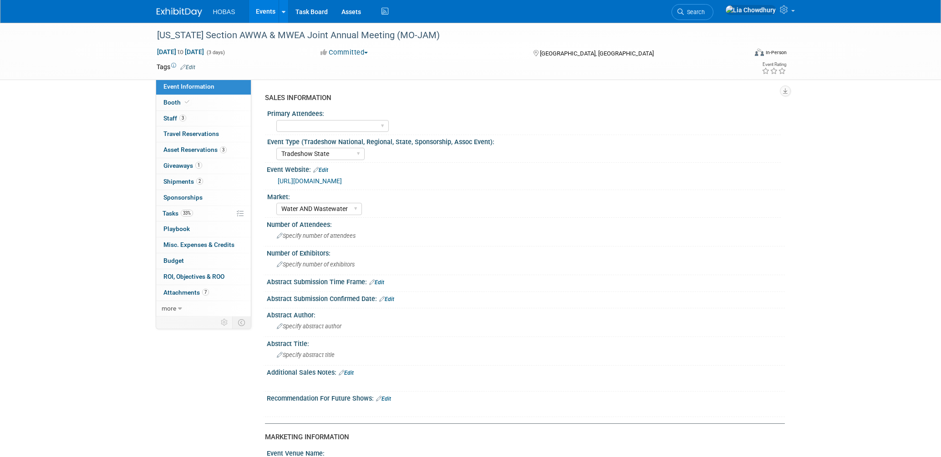
select select "Tradeshow State"
select select "Water AND Wastewater"
click at [163, 103] on span "Booth" at bounding box center [177, 102] width 28 height 7
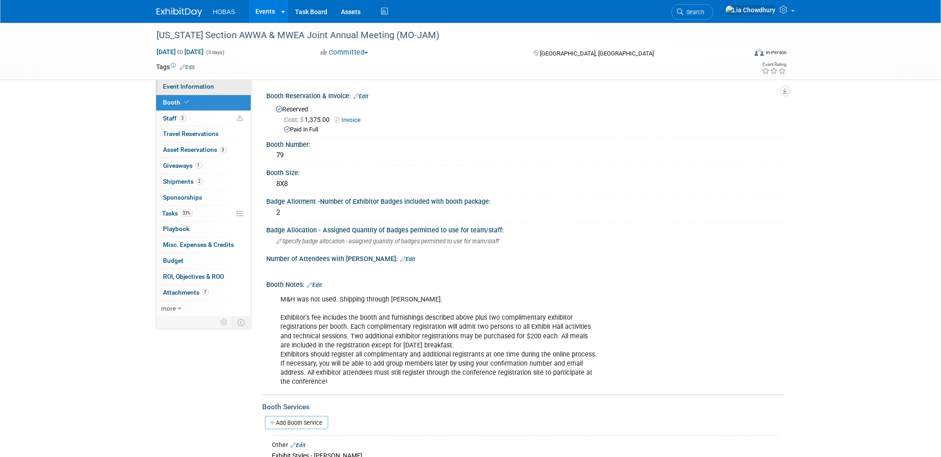
click at [178, 88] on span "Event Information" at bounding box center [188, 86] width 51 height 7
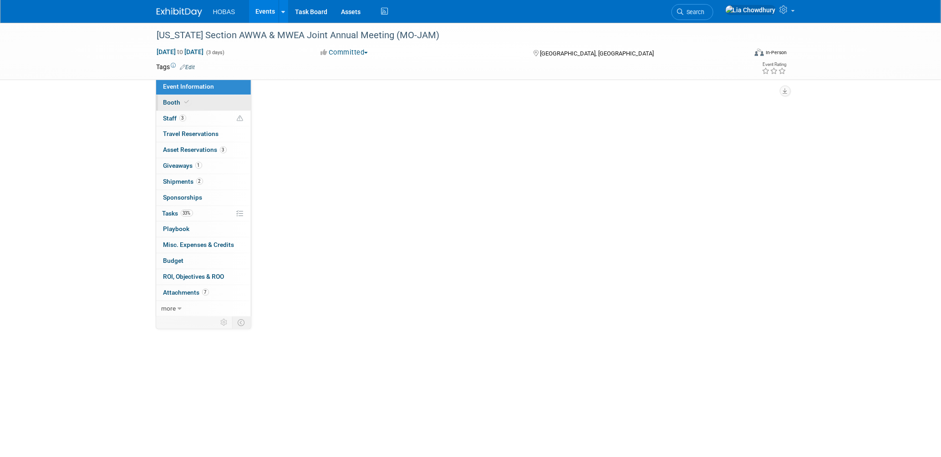
select select "Tradeshow State"
select select "Water AND Wastewater"
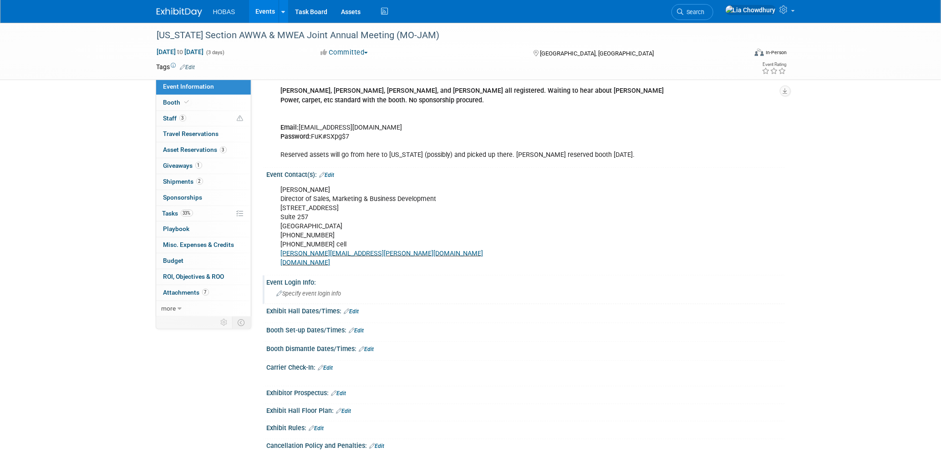
scroll to position [501, 0]
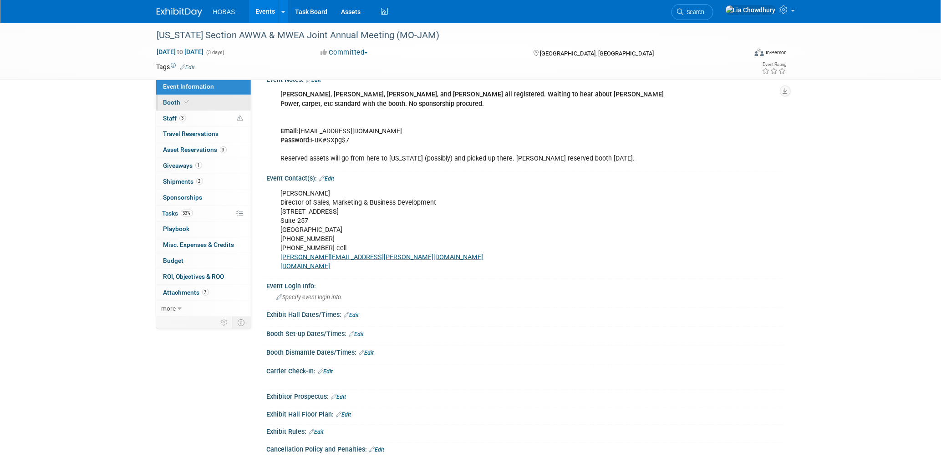
click at [186, 103] on icon at bounding box center [187, 102] width 5 height 5
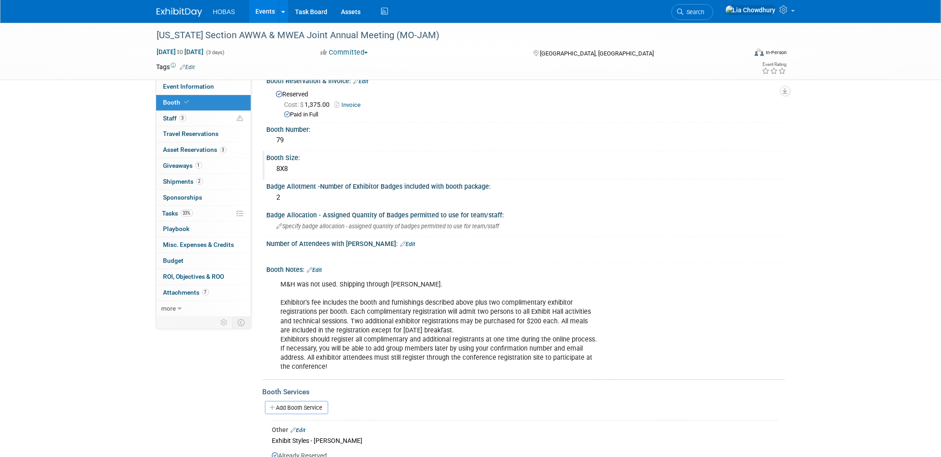
scroll to position [0, 0]
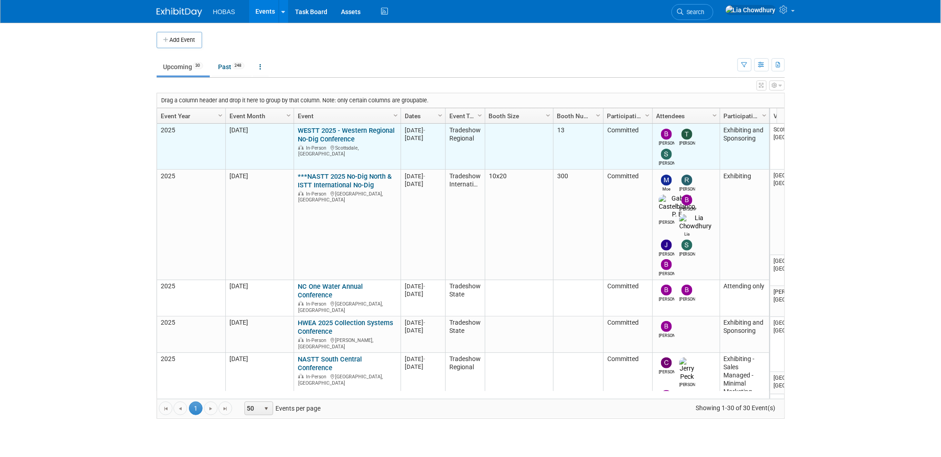
scroll to position [60, 0]
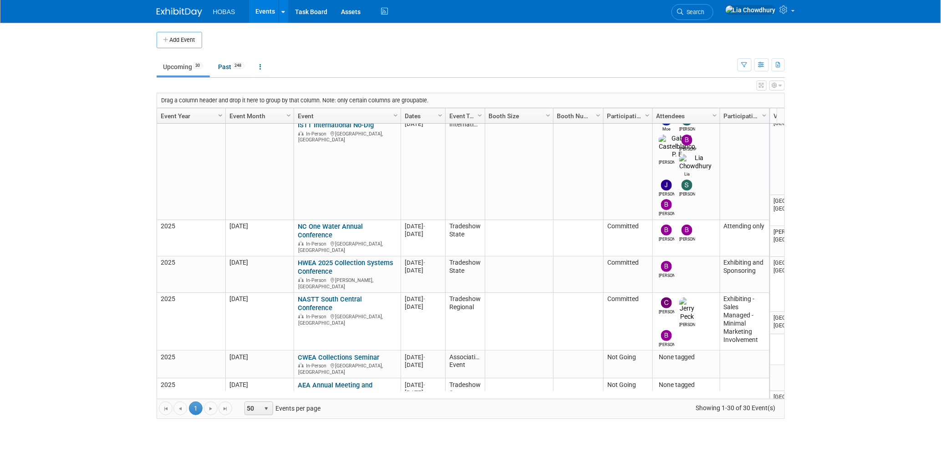
click at [222, 115] on span "Column Settings" at bounding box center [220, 115] width 7 height 7
click at [249, 141] on span "Sort Descending" at bounding box center [252, 144] width 73 height 14
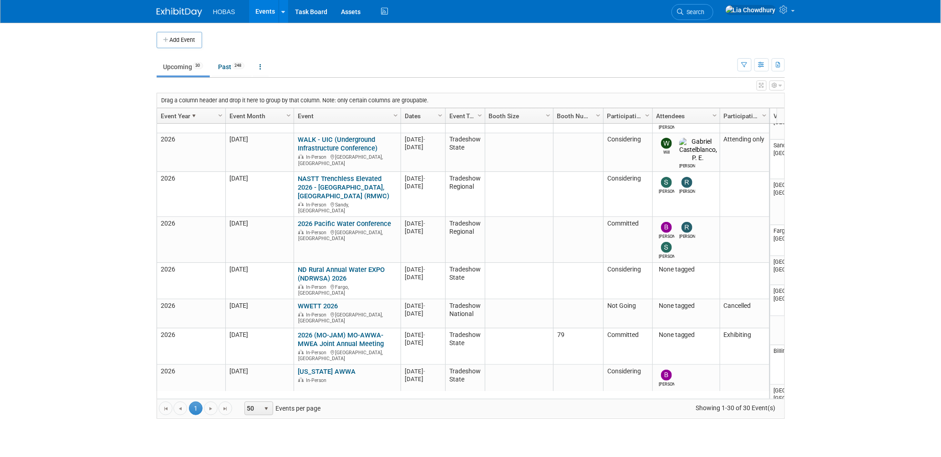
scroll to position [242, 0]
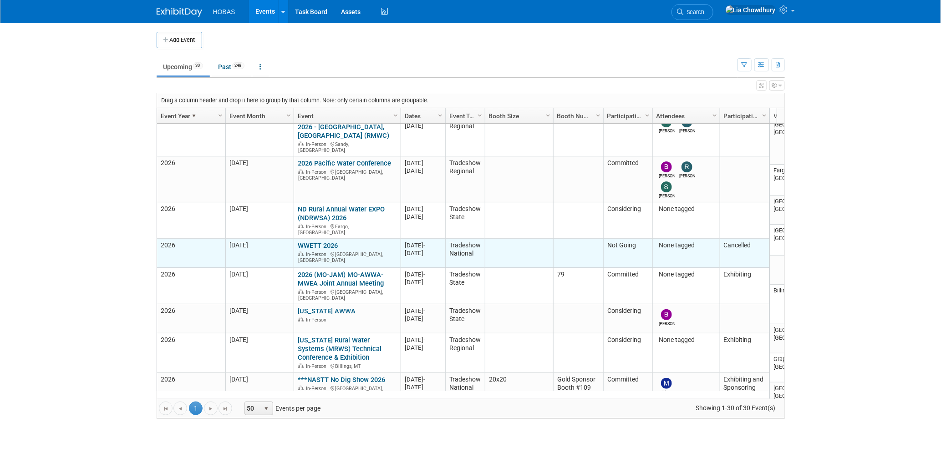
click at [314, 242] on link "WWETT 2026" at bounding box center [318, 246] width 40 height 8
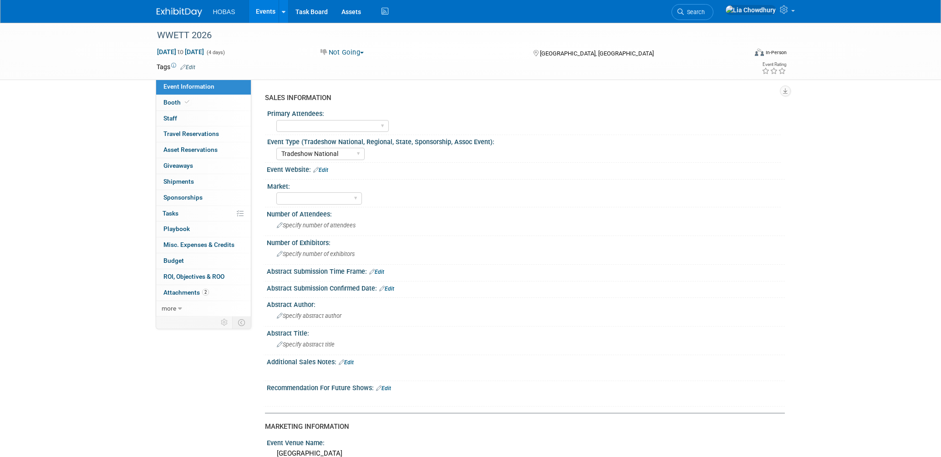
select select "Tradeshow National"
select select "Cancelled"
click at [175, 314] on link "more" at bounding box center [203, 308] width 95 height 15
click at [185, 387] on span "Delete Event" at bounding box center [180, 387] width 35 height 7
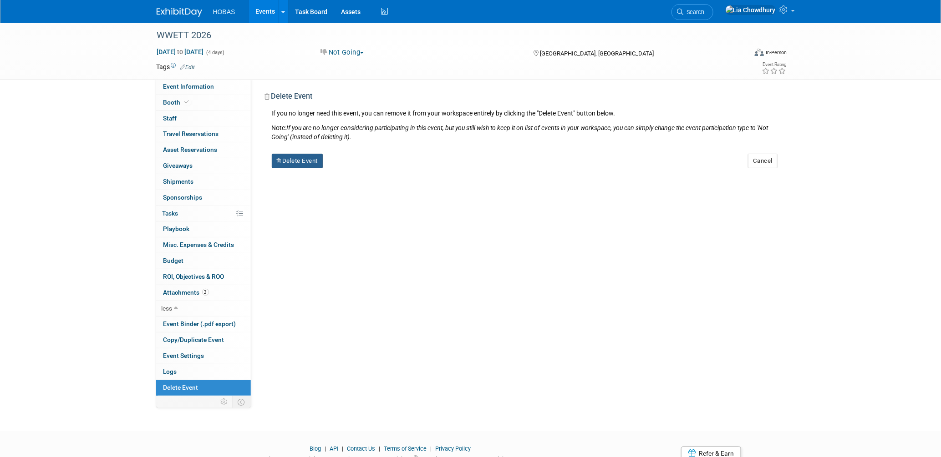
click at [286, 161] on button "Delete Event" at bounding box center [297, 161] width 51 height 15
click at [355, 169] on link "Yes" at bounding box center [354, 168] width 26 height 15
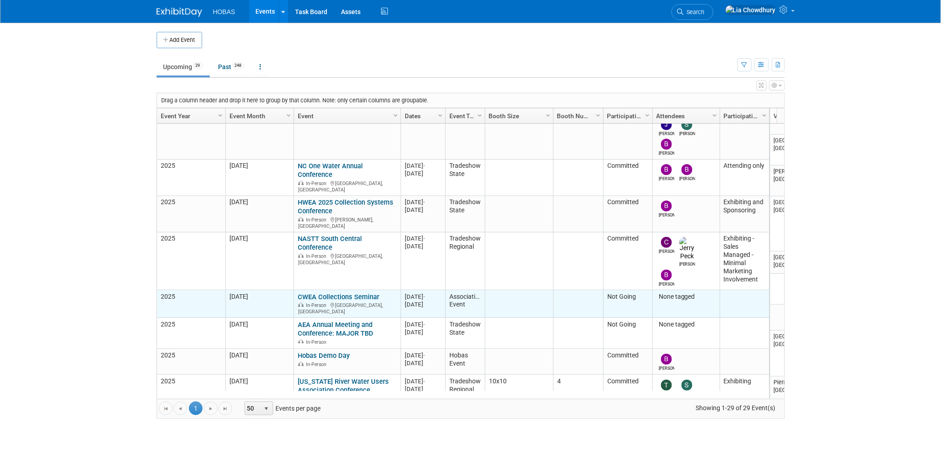
scroll to position [60, 0]
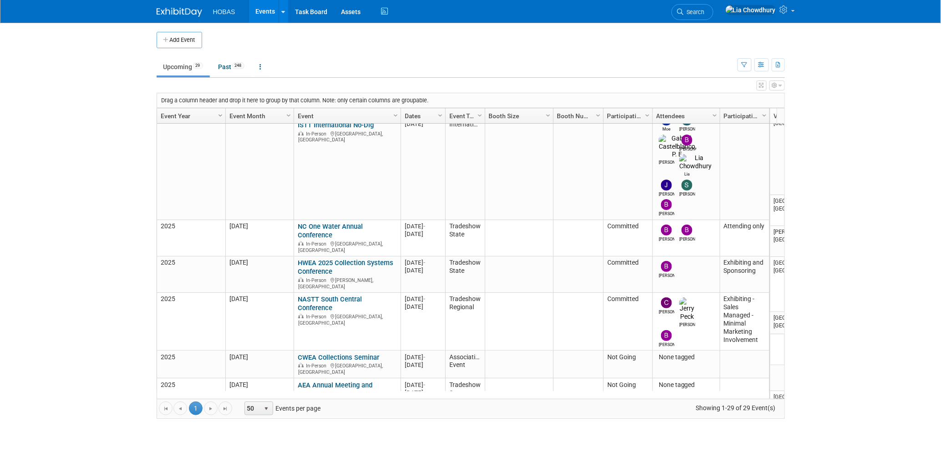
click at [219, 113] on span "Column Settings" at bounding box center [220, 115] width 7 height 7
click at [239, 142] on span "Sort Descending" at bounding box center [252, 144] width 73 height 14
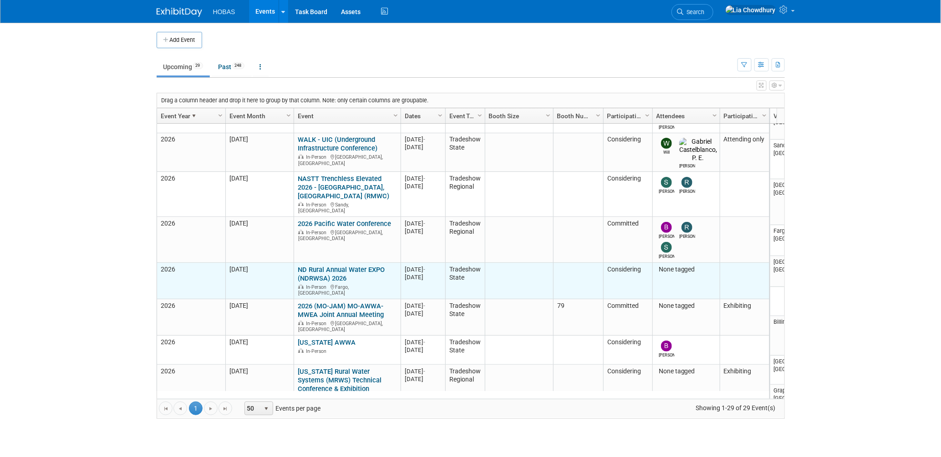
scroll to position [242, 0]
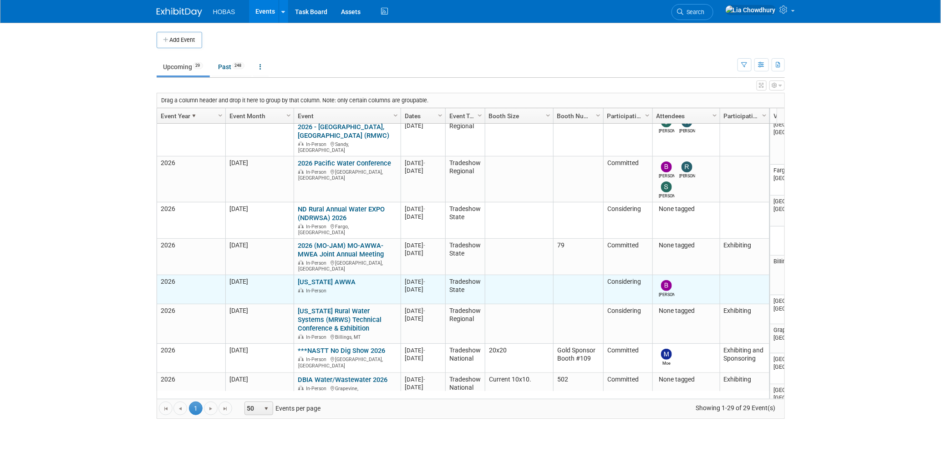
click at [335, 278] on link "[US_STATE] AWWA" at bounding box center [327, 282] width 58 height 8
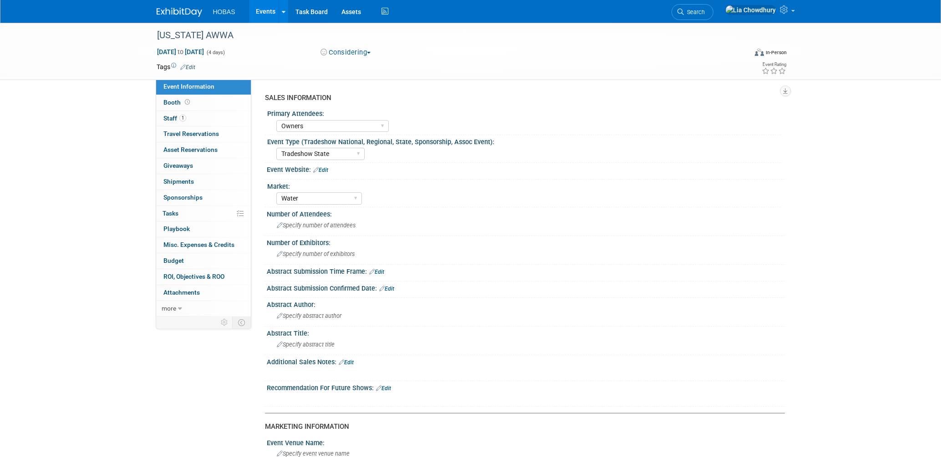
select select "Owners"
select select "Tradeshow State"
select select "Water"
drag, startPoint x: 227, startPoint y: 32, endPoint x: 147, endPoint y: 31, distance: 80.6
click at [147, 31] on div "[US_STATE] AWWA [DATE] to [DATE] (4 days) [DATE] to [DATE] Considering Committe…" at bounding box center [470, 51] width 941 height 57
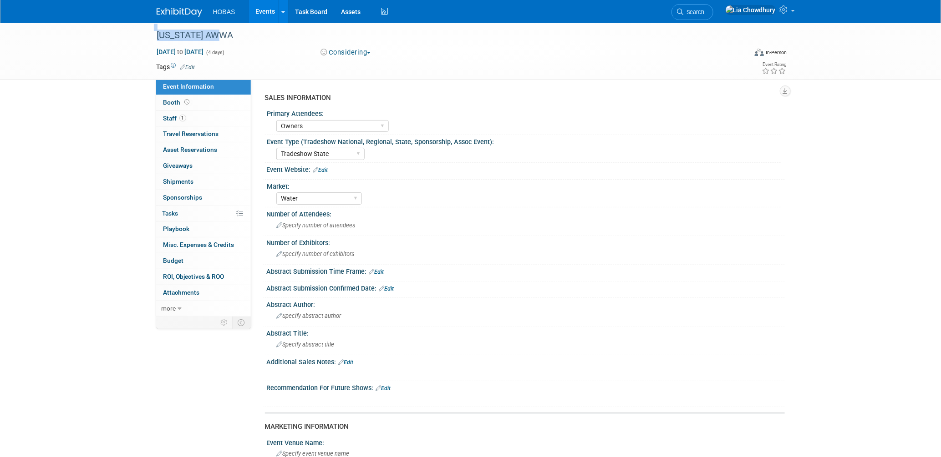
copy div "[US_STATE] AWWA"
